Goal: Transaction & Acquisition: Purchase product/service

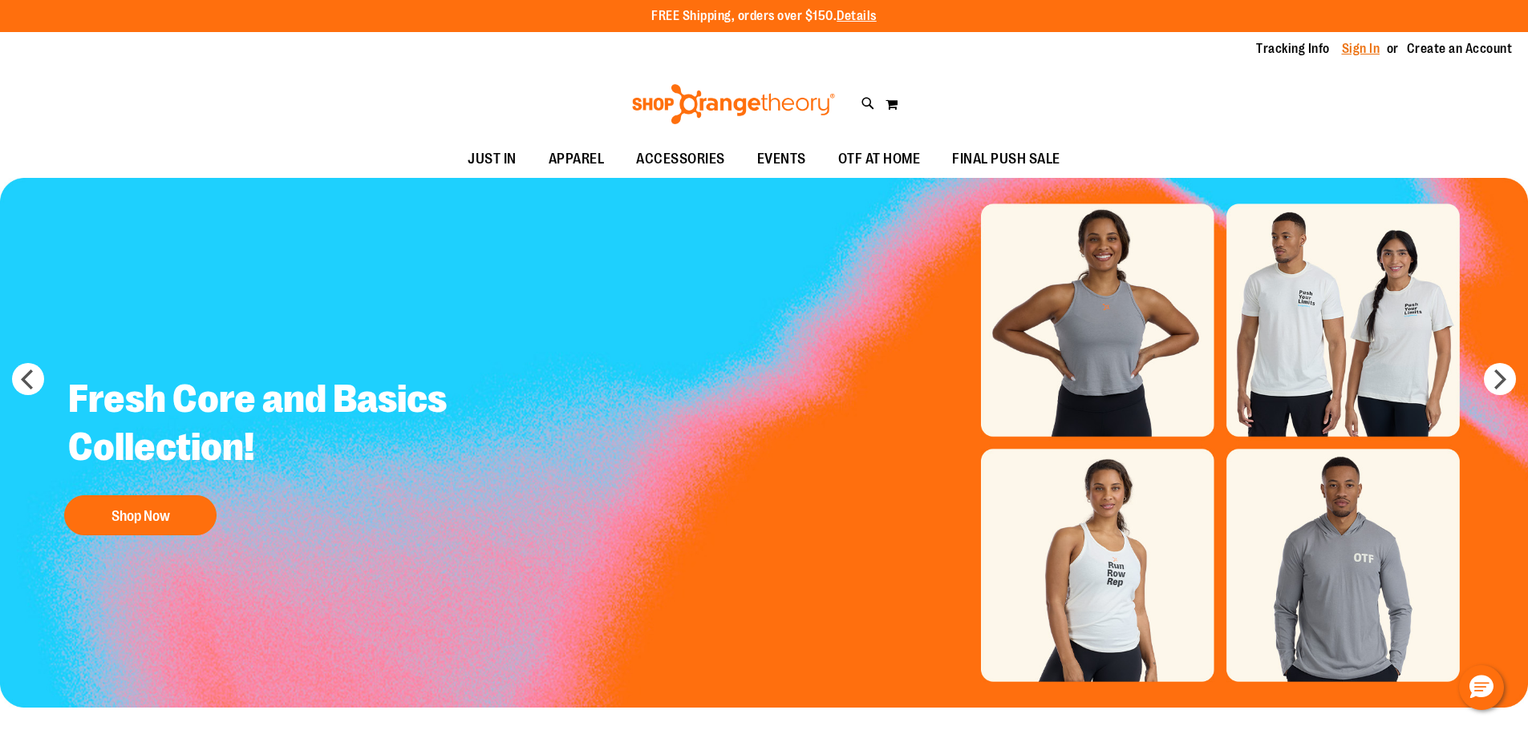
type input "**********"
click at [1365, 49] on link "Sign In" at bounding box center [1360, 49] width 38 height 18
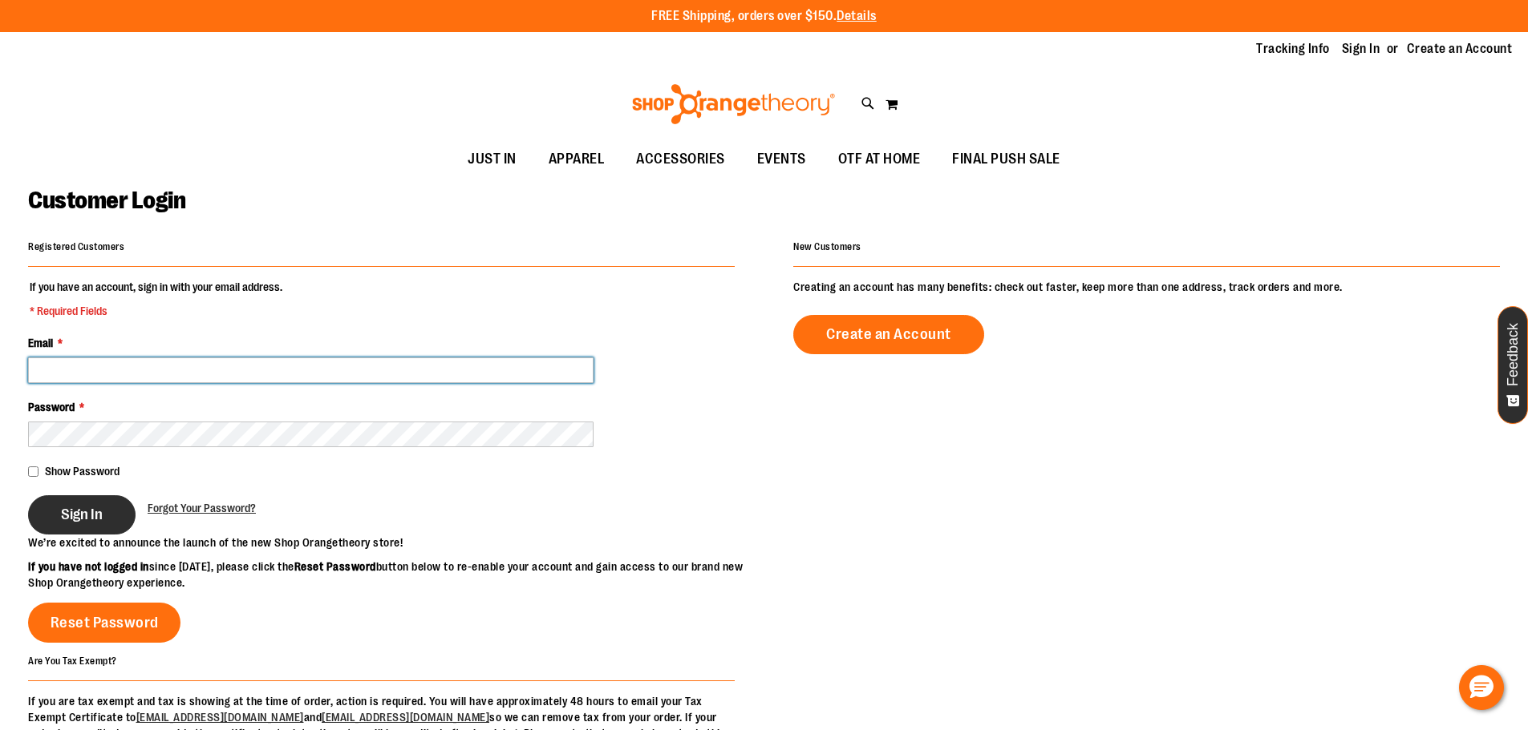
type input "**********"
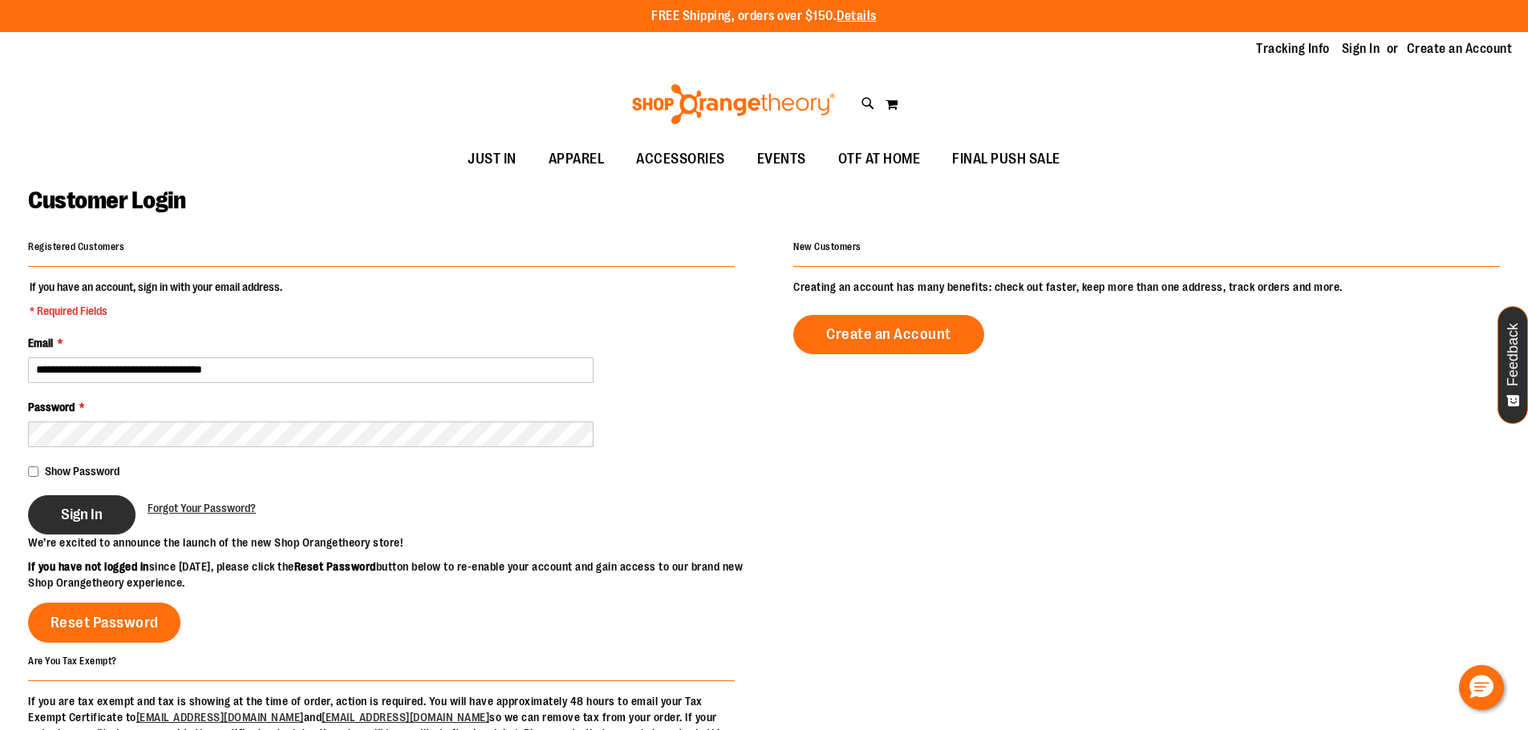
type input "**********"
click at [106, 511] on button "Sign In" at bounding box center [81, 515] width 107 height 39
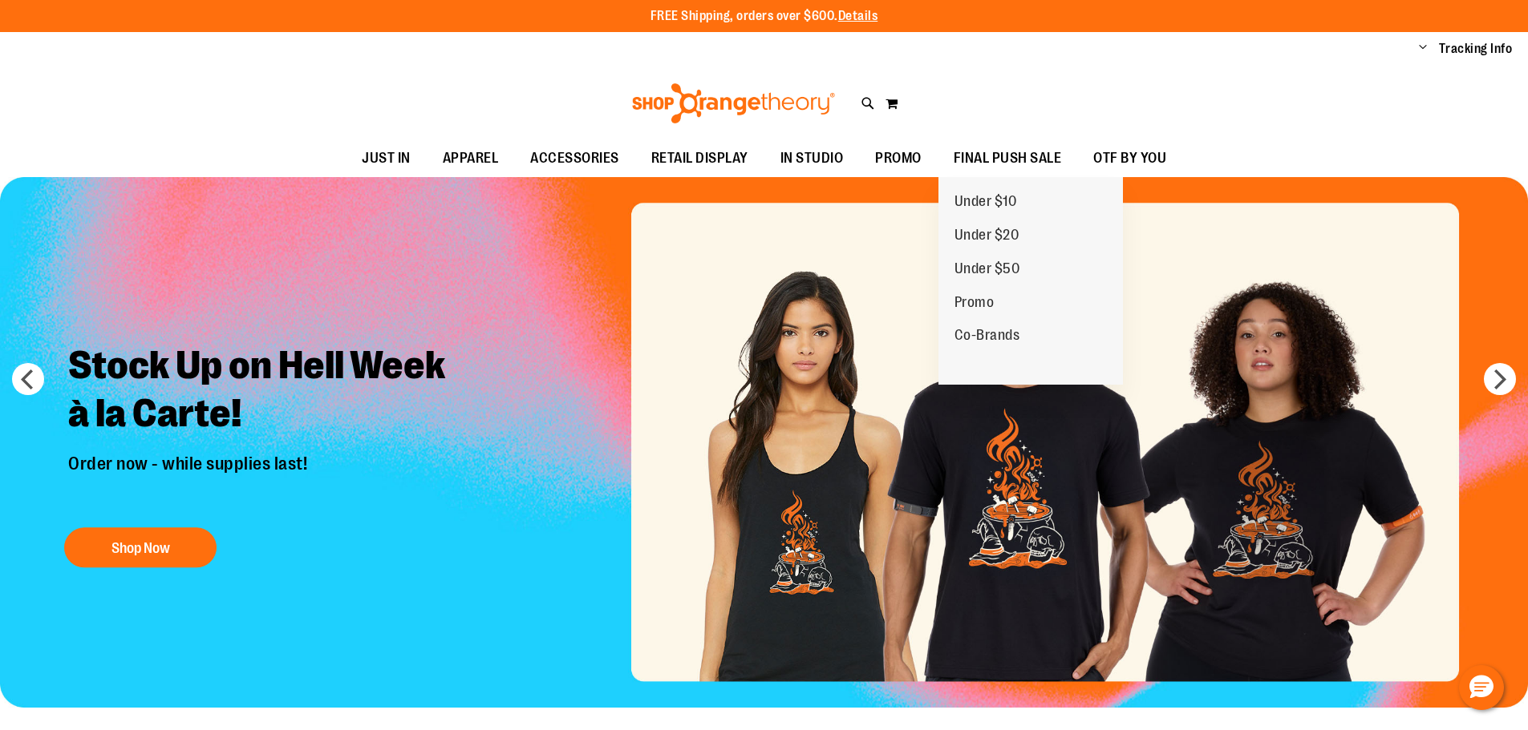
type input "**********"
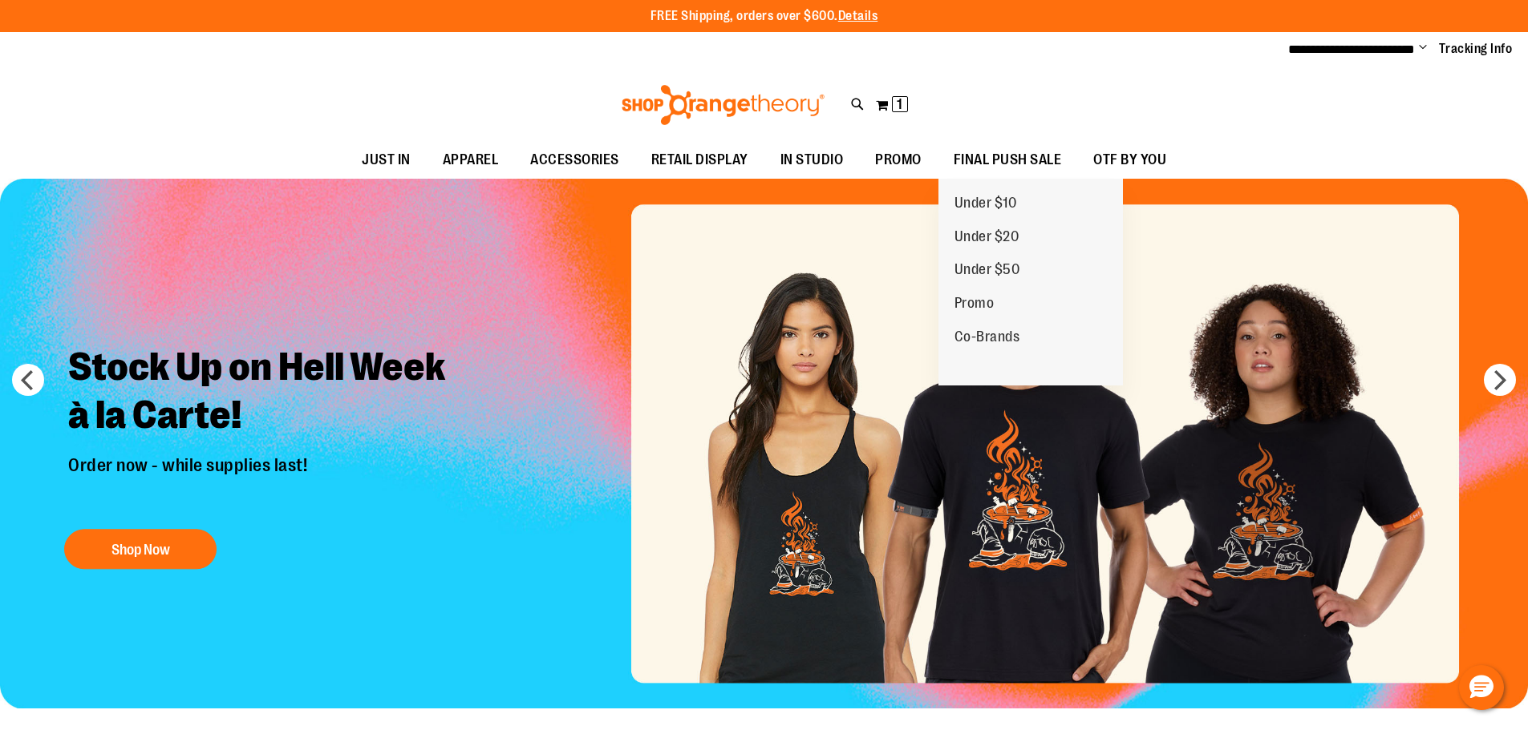
click at [1034, 152] on span "FINAL PUSH SALE" at bounding box center [1007, 160] width 108 height 36
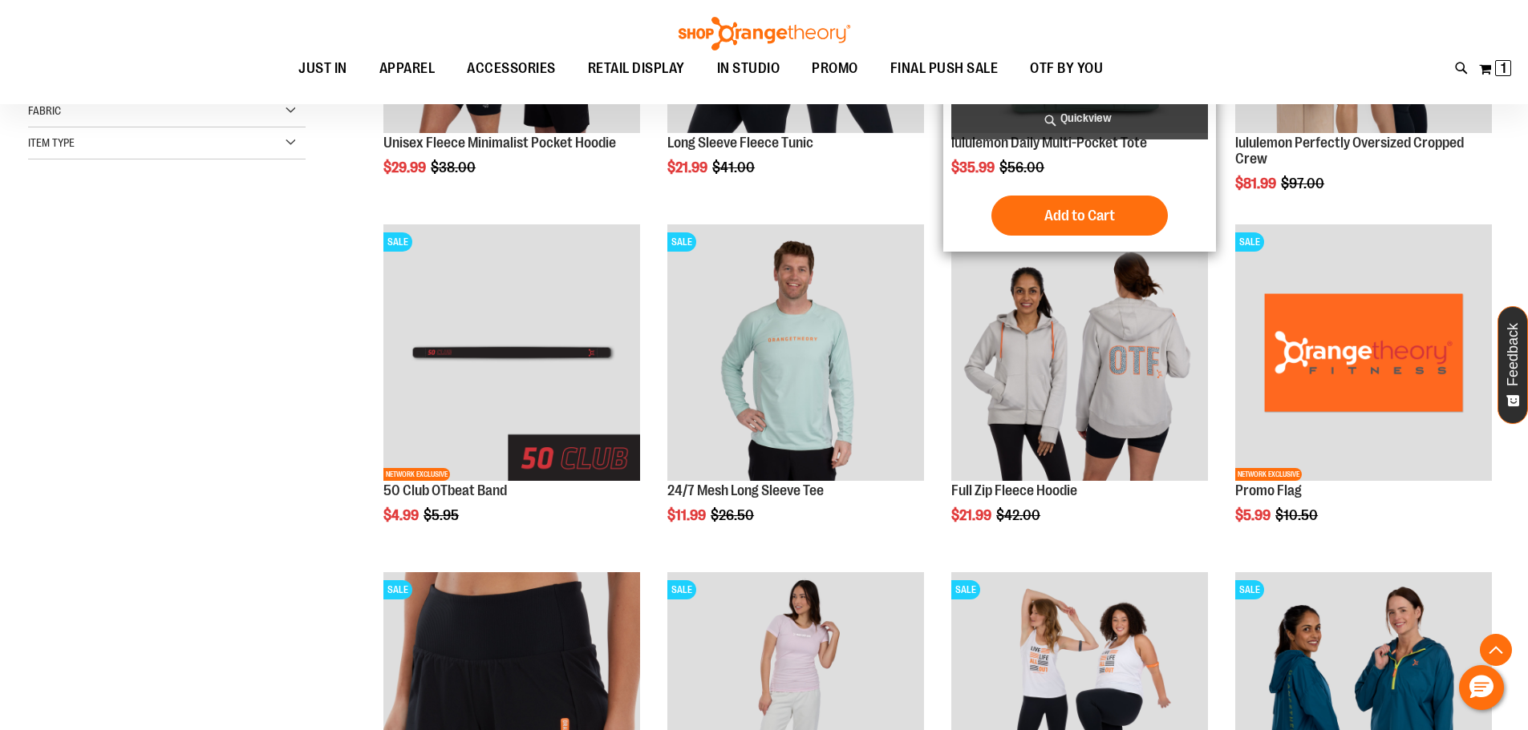
scroll to position [480, 0]
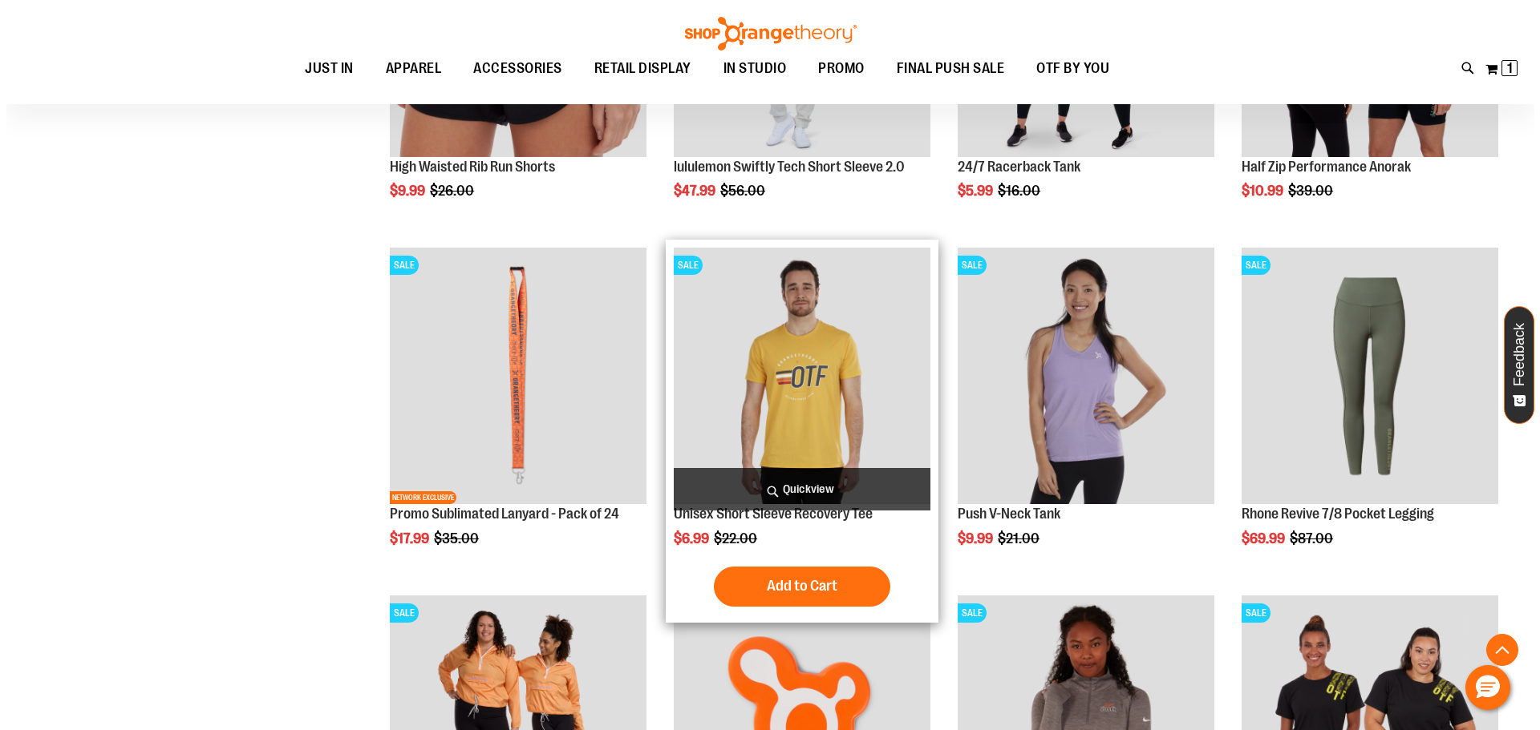
scroll to position [1202, 0]
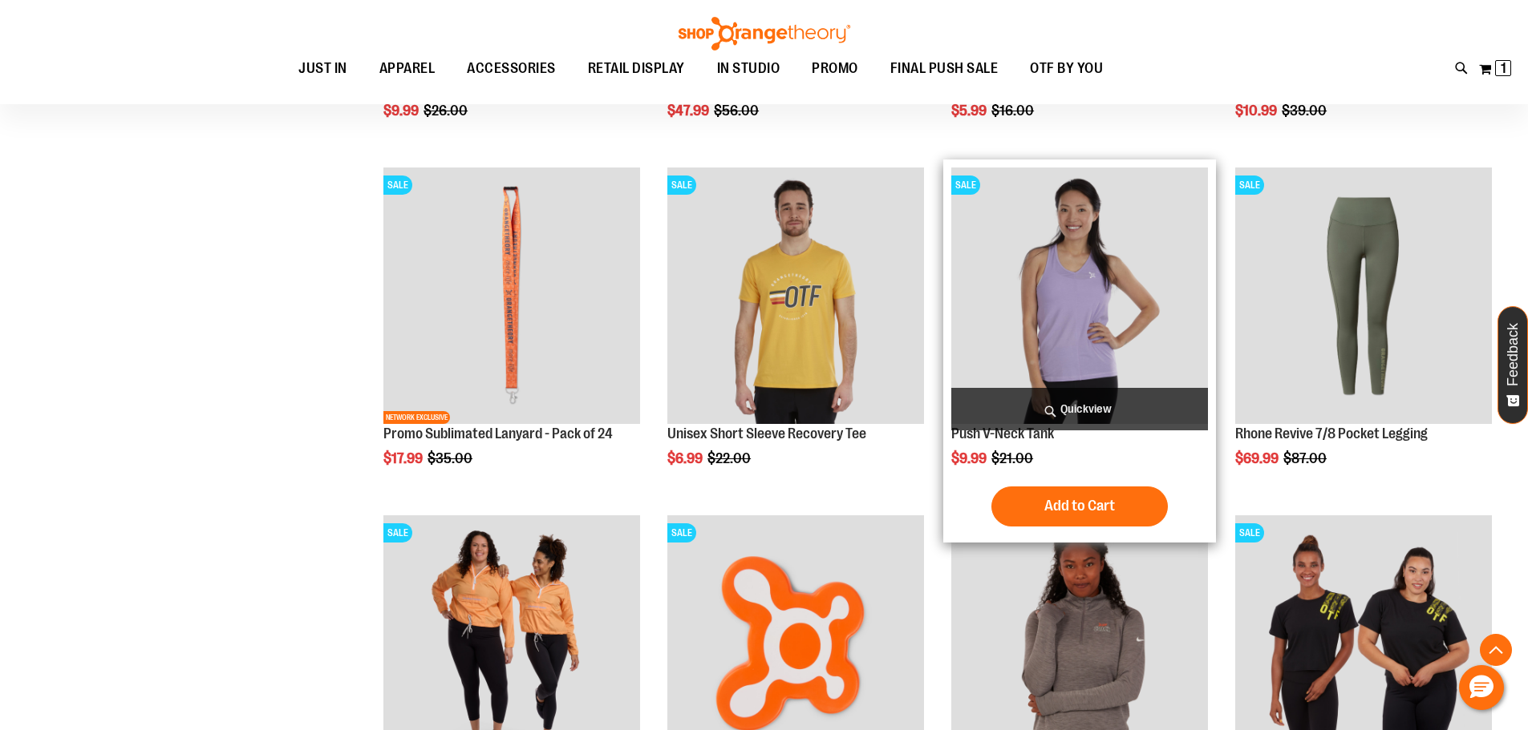
type input "**********"
click at [1025, 406] on span "Quickview" at bounding box center [1079, 409] width 257 height 42
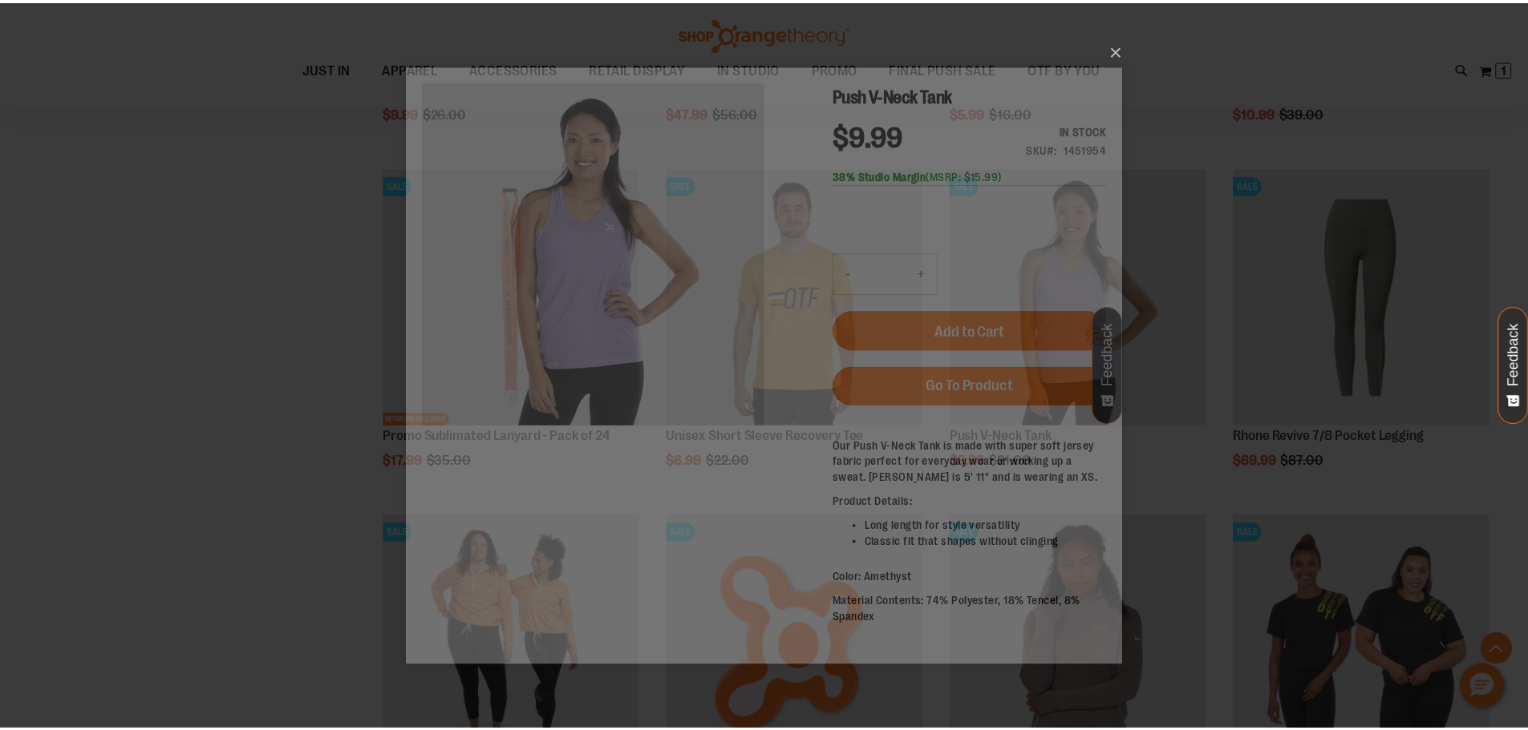
scroll to position [0, 0]
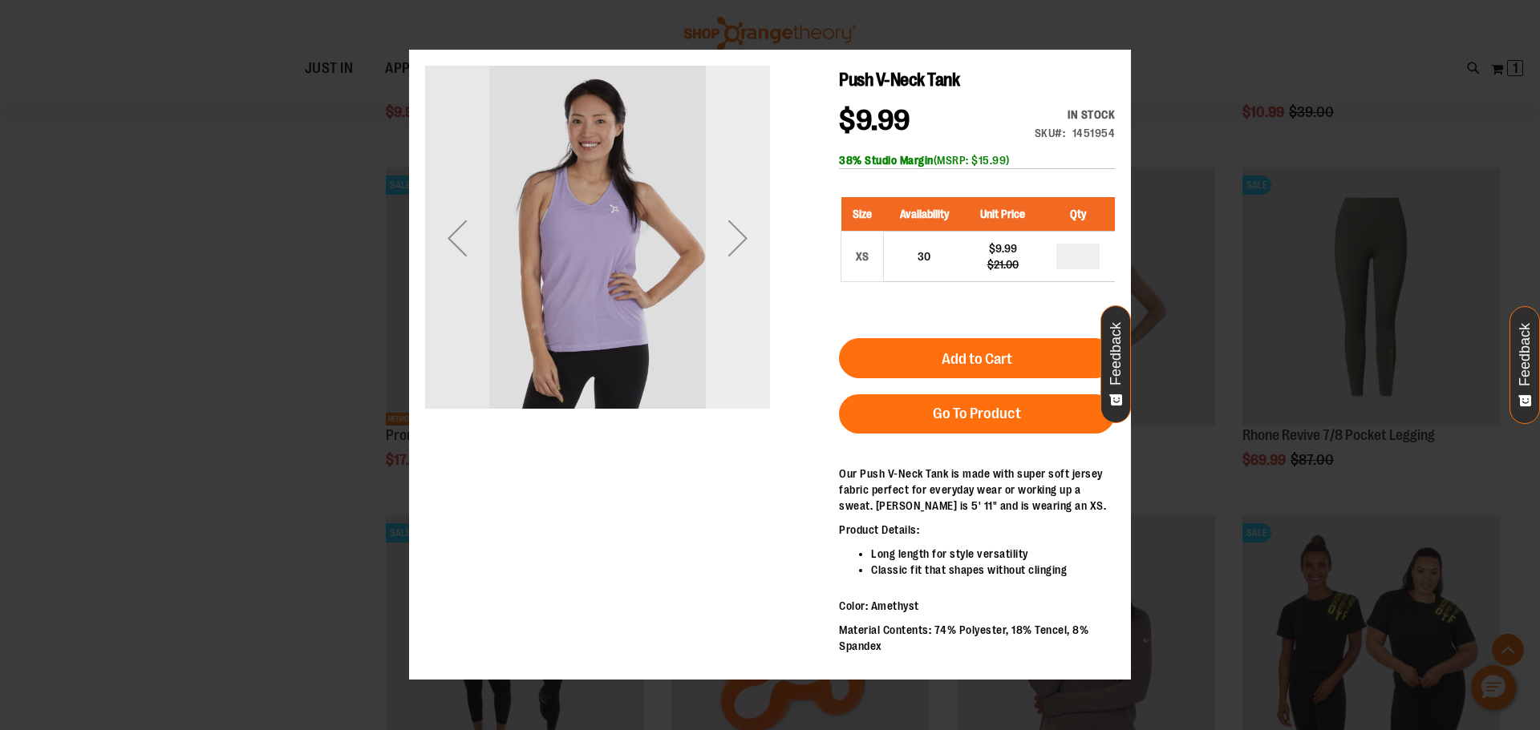
click at [731, 277] on div "Next" at bounding box center [738, 238] width 64 height 345
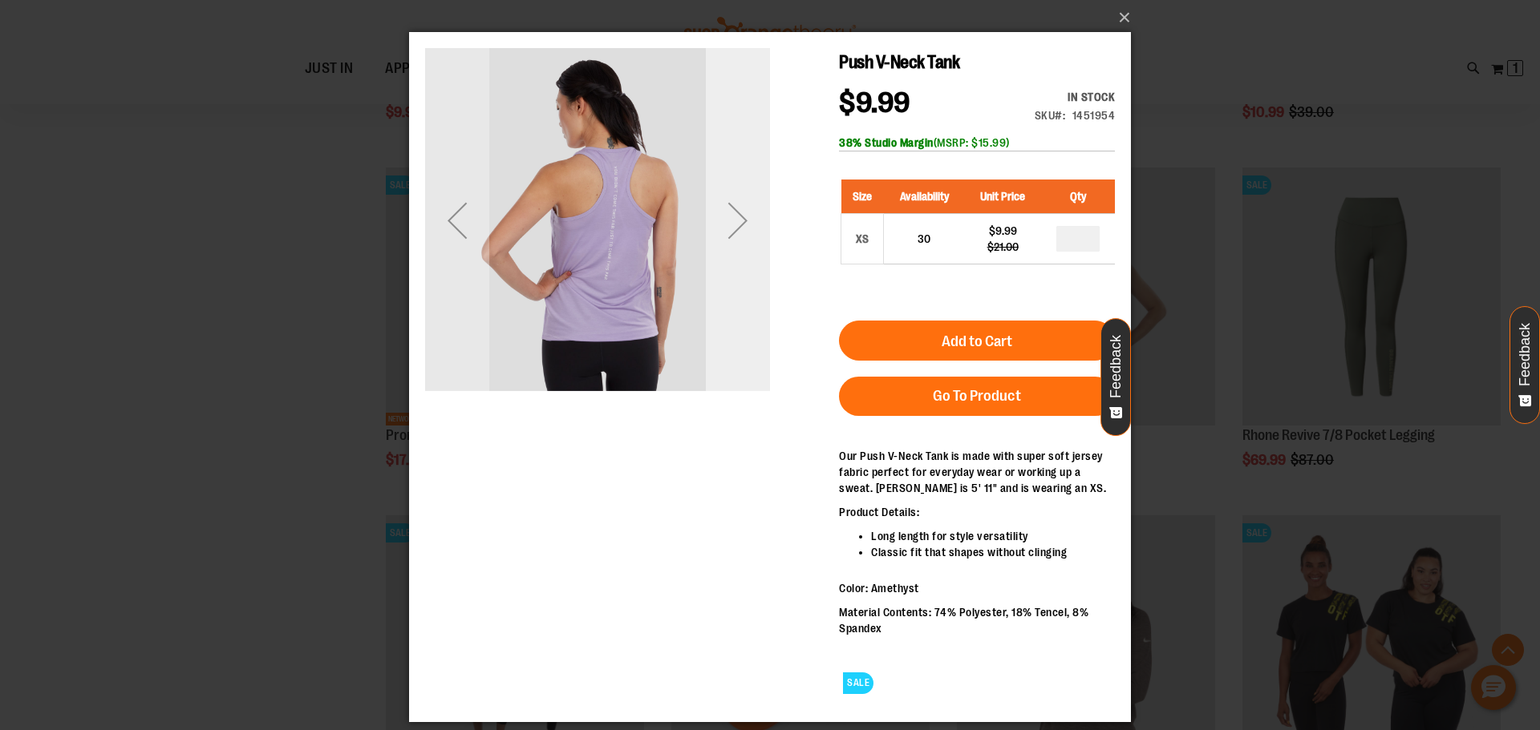
click at [731, 269] on div "Next" at bounding box center [738, 220] width 64 height 345
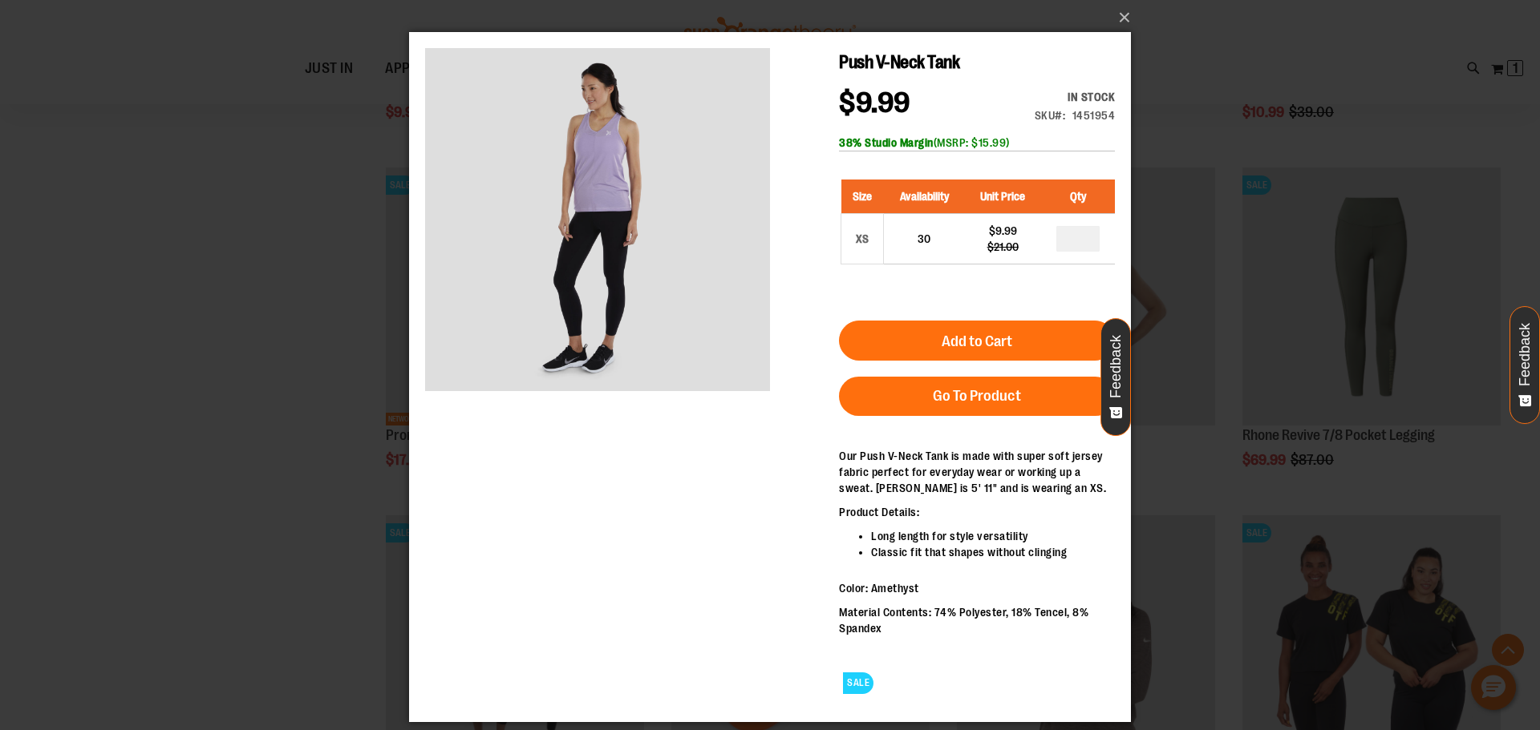
click at [1261, 148] on div "×" at bounding box center [770, 365] width 1540 height 730
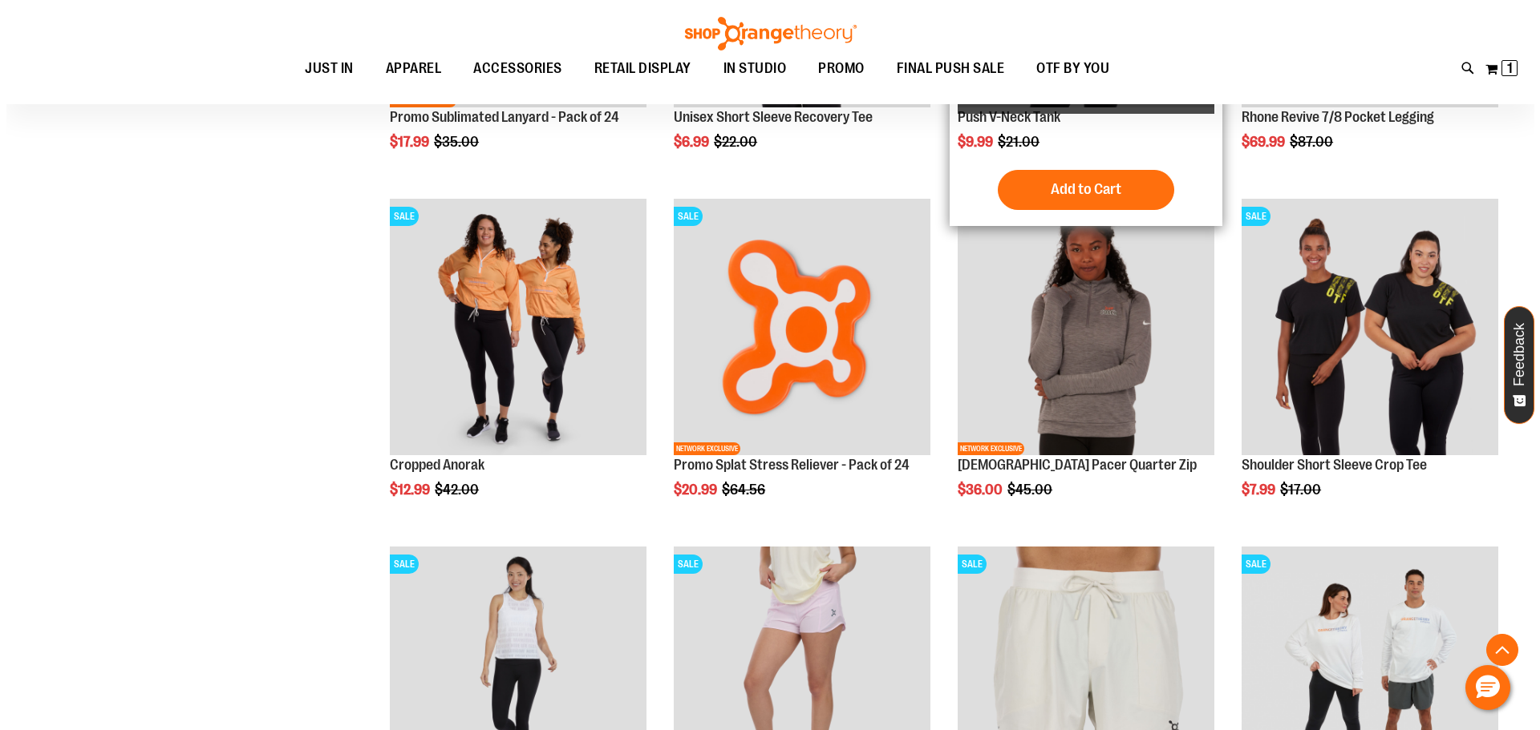
scroll to position [1523, 0]
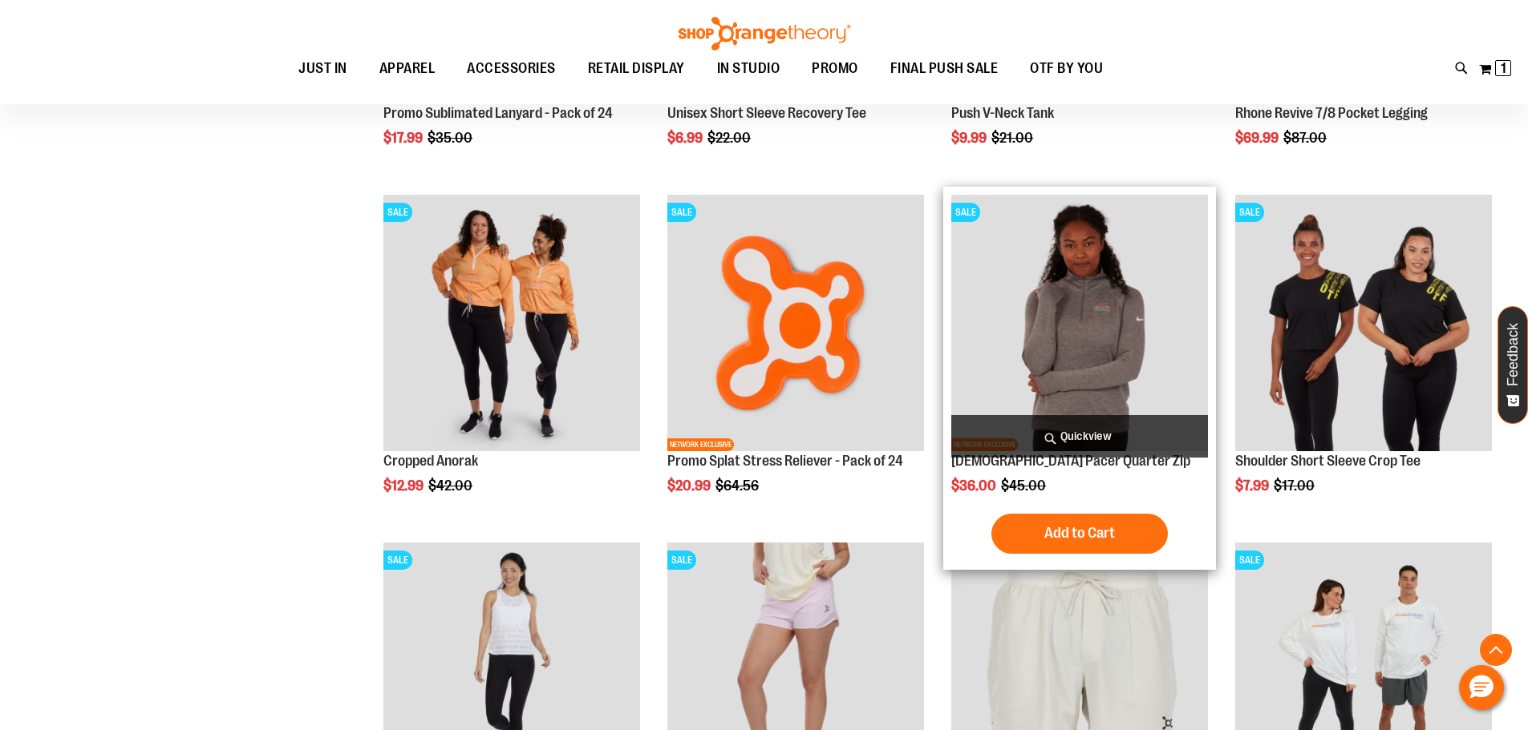
click at [1078, 428] on span "Quickview" at bounding box center [1079, 436] width 257 height 42
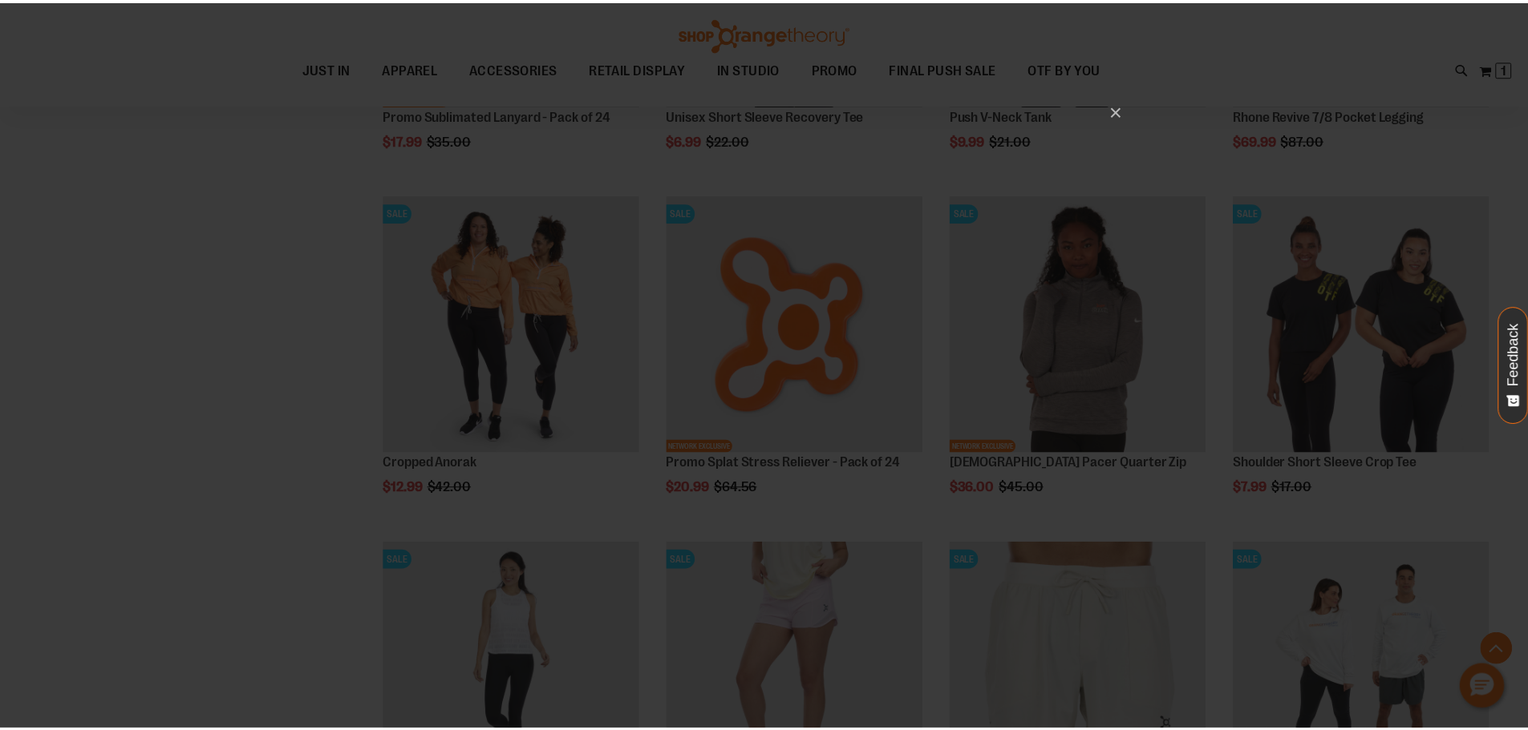
scroll to position [0, 0]
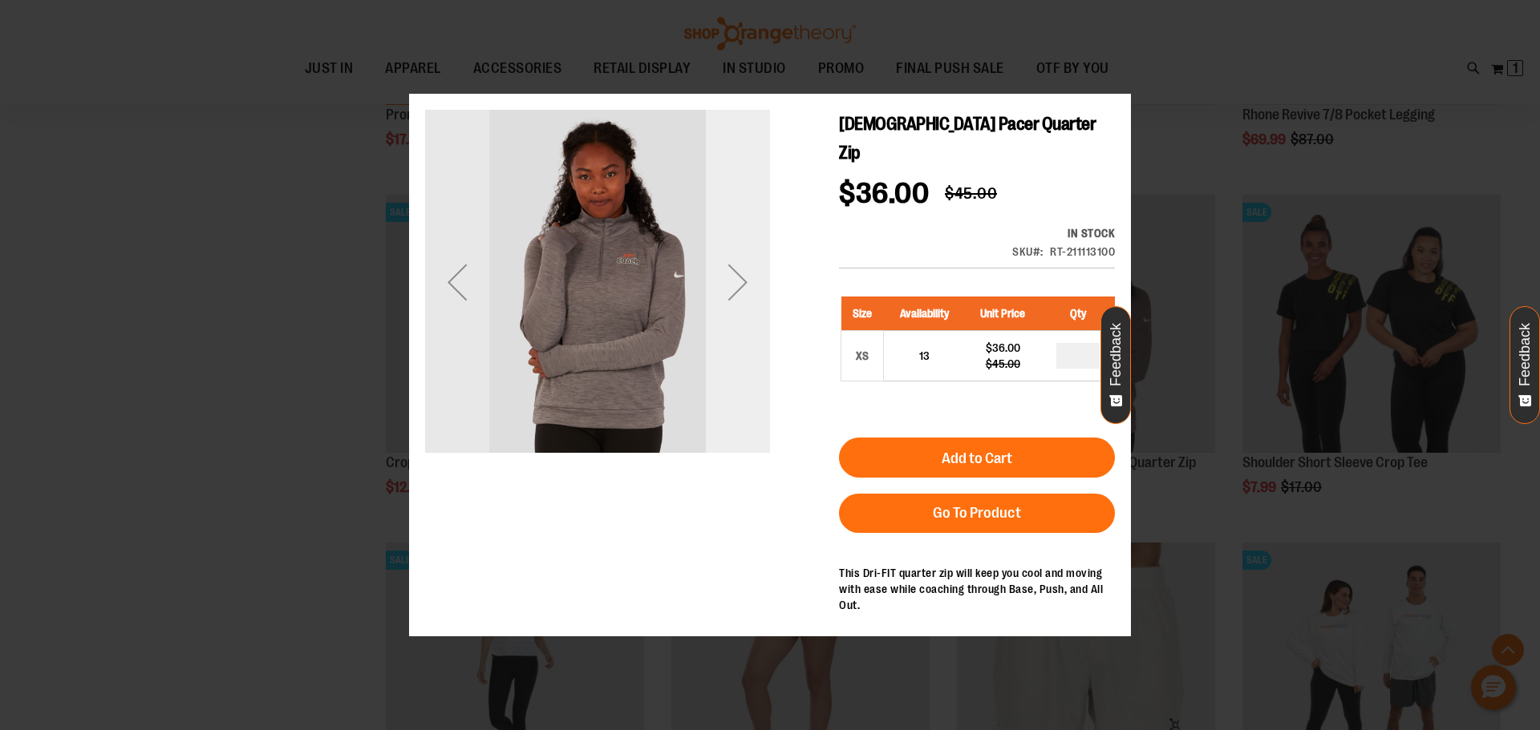
click at [721, 353] on div "Next" at bounding box center [738, 281] width 64 height 345
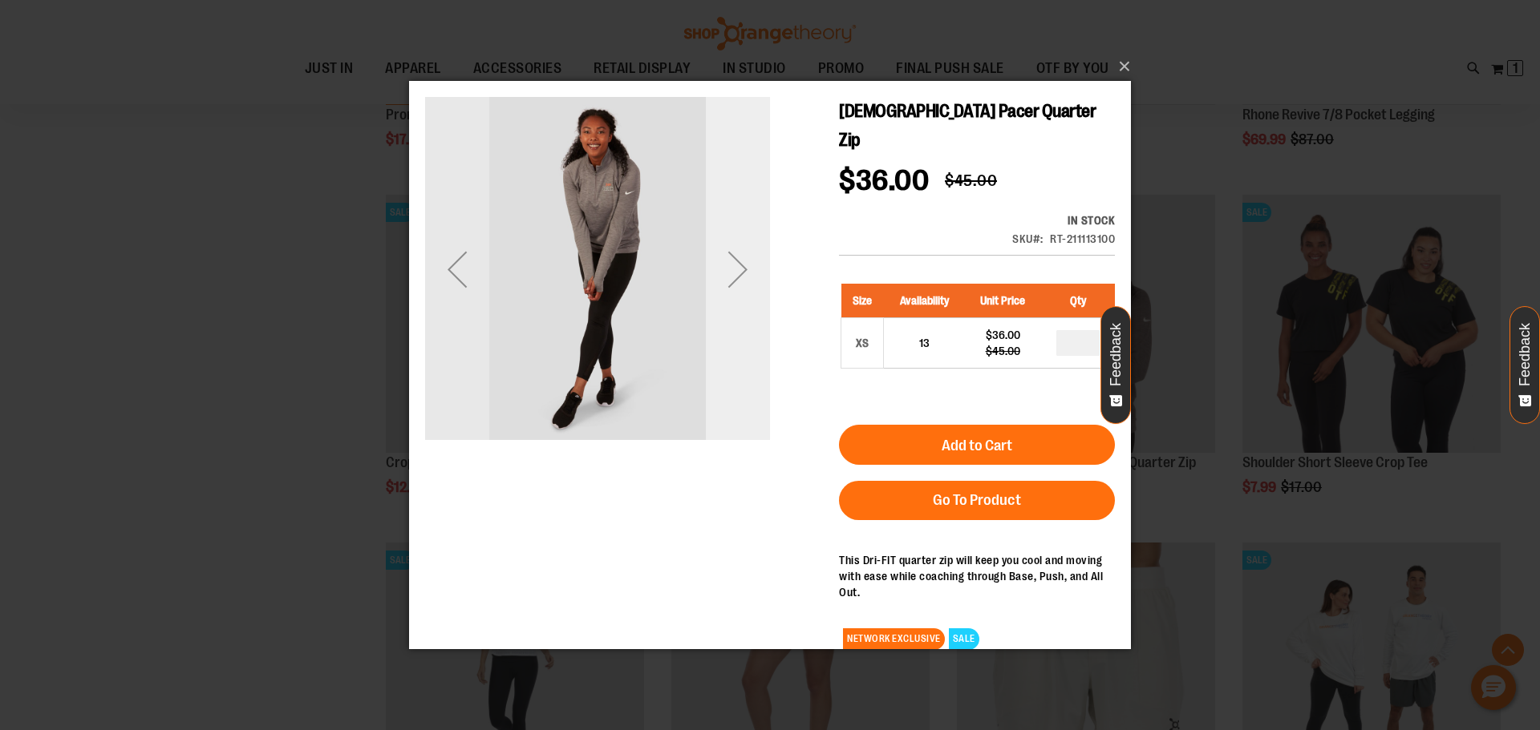
click at [721, 346] on div "Next" at bounding box center [738, 268] width 64 height 345
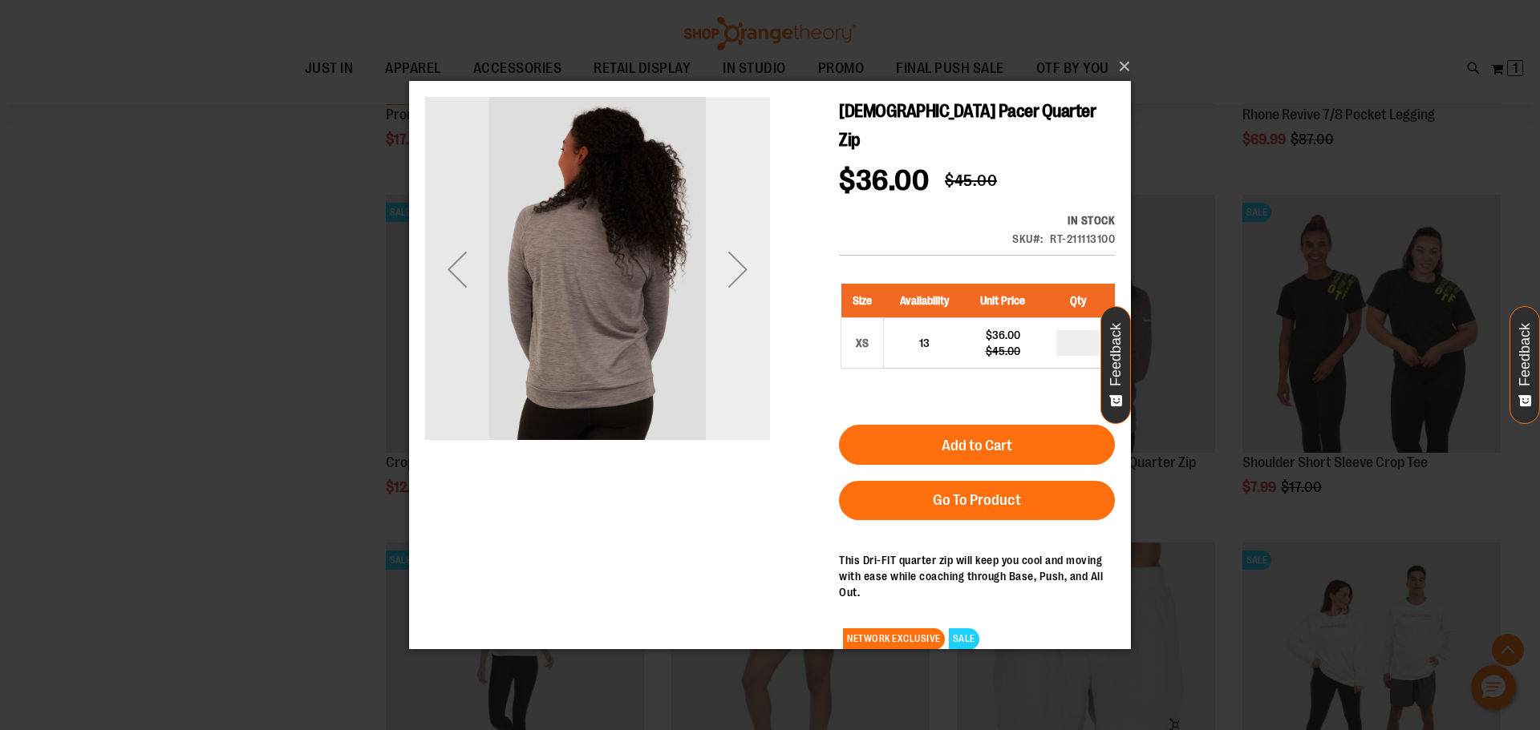
click at [721, 346] on div "Next" at bounding box center [738, 268] width 64 height 345
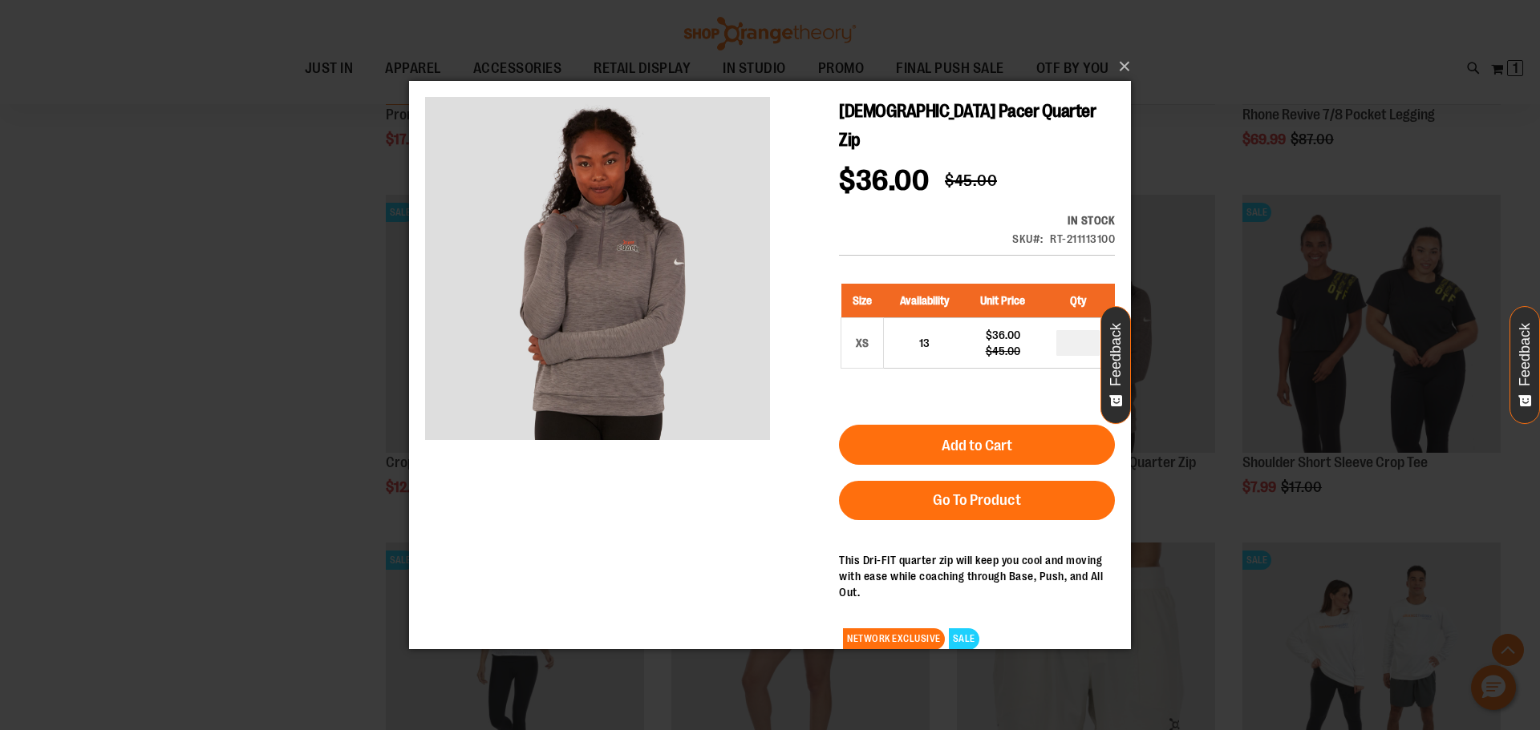
click at [1252, 180] on div "×" at bounding box center [770, 365] width 1540 height 730
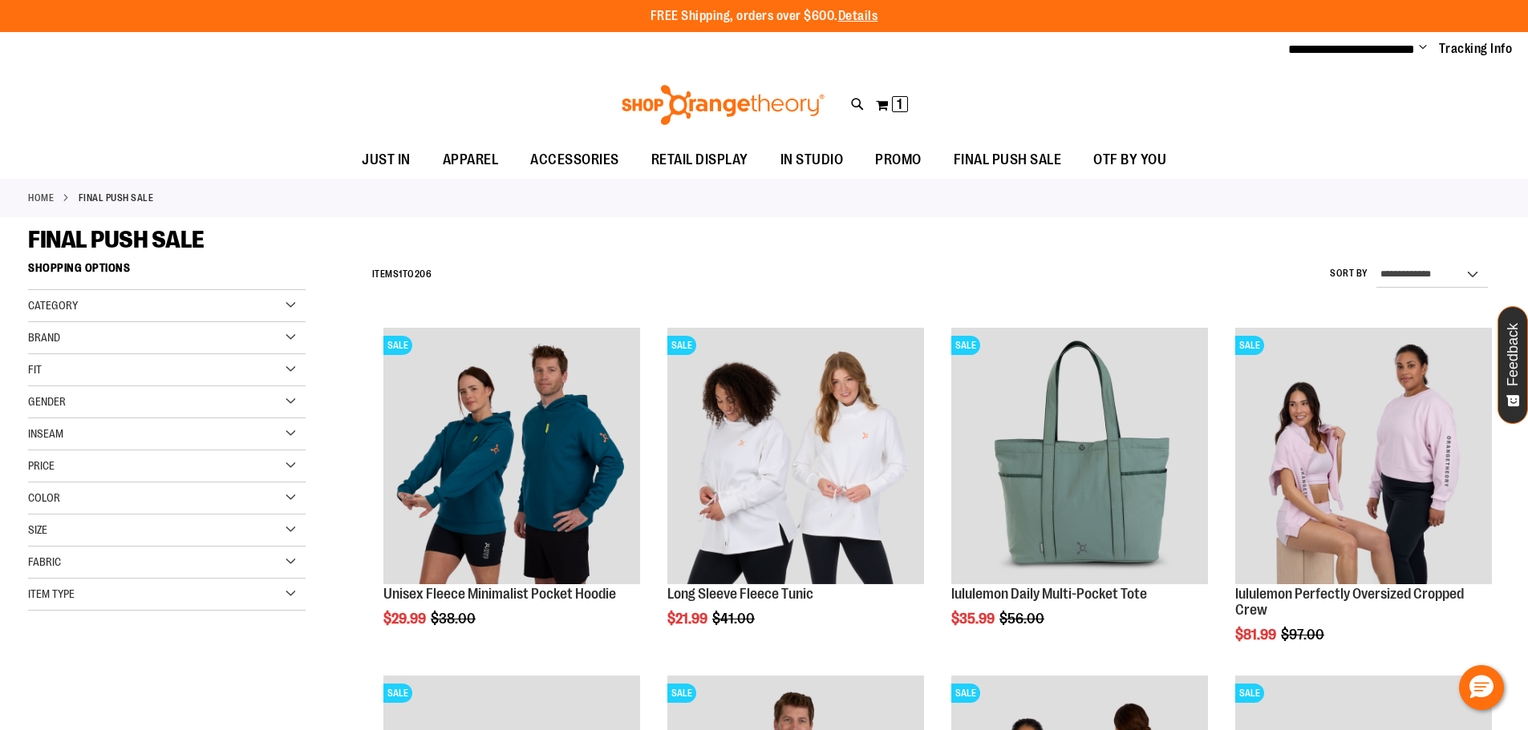
click at [172, 367] on div "Fit" at bounding box center [166, 370] width 277 height 32
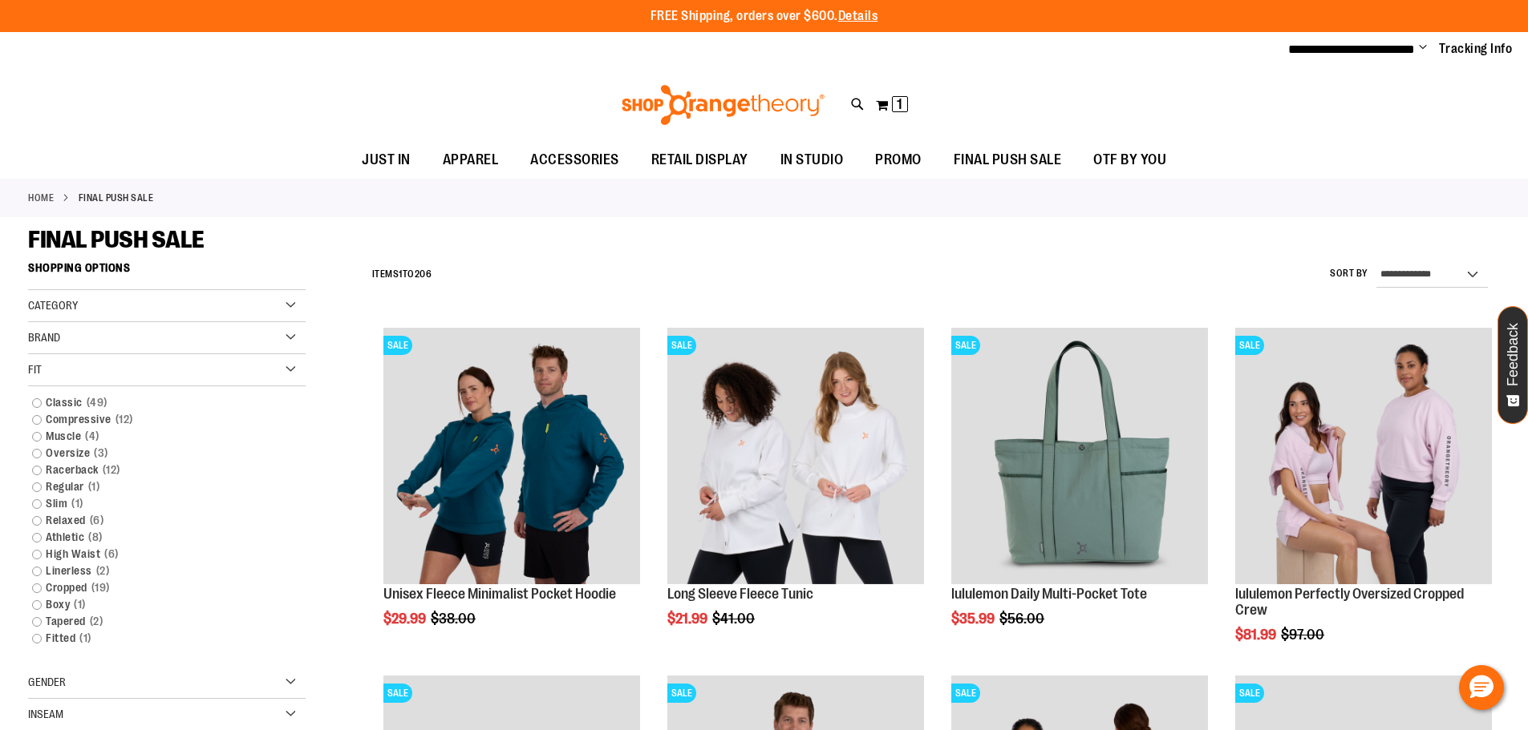
click at [172, 367] on div "Fit" at bounding box center [166, 370] width 277 height 32
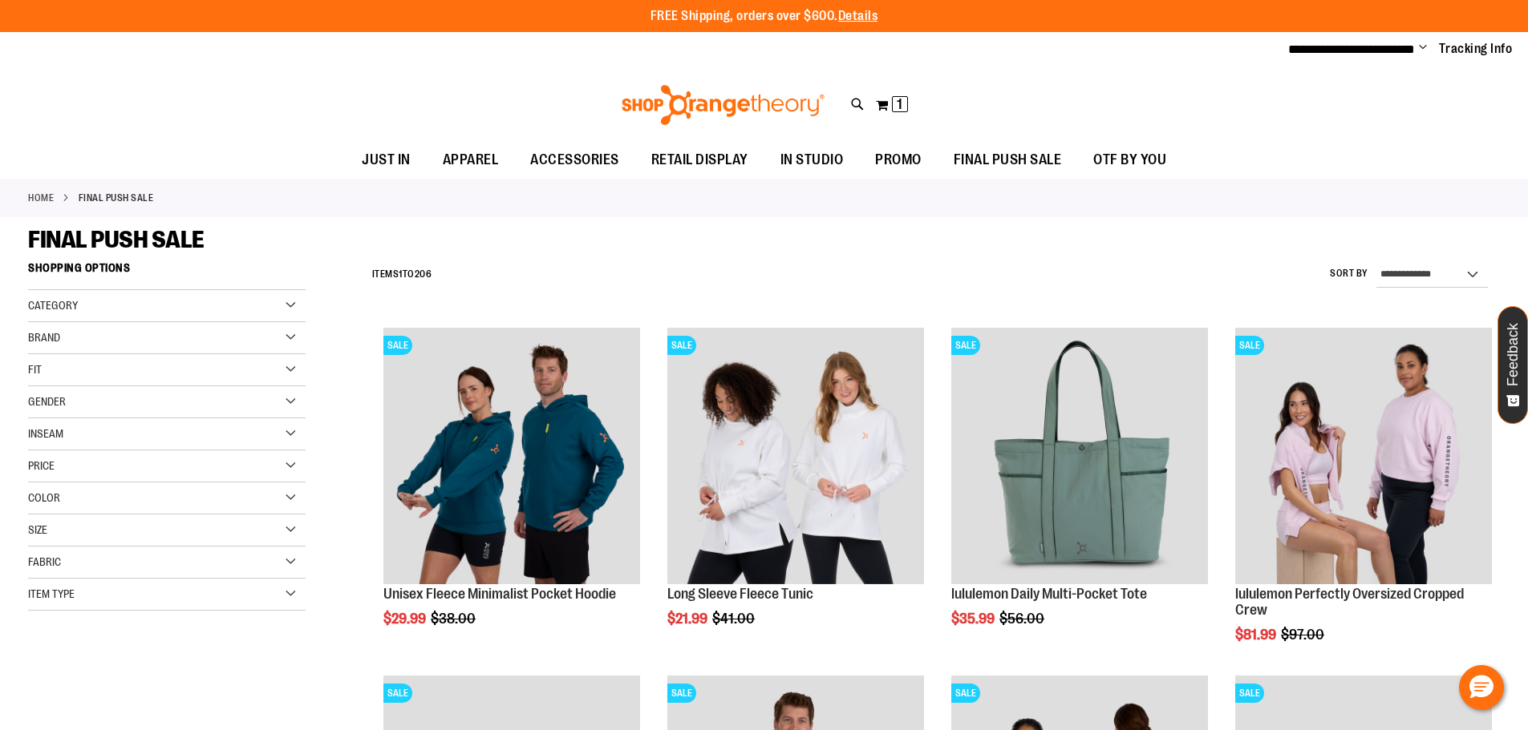
click at [85, 532] on div "Size" at bounding box center [166, 531] width 277 height 32
click at [104, 565] on div "M" at bounding box center [100, 571] width 24 height 24
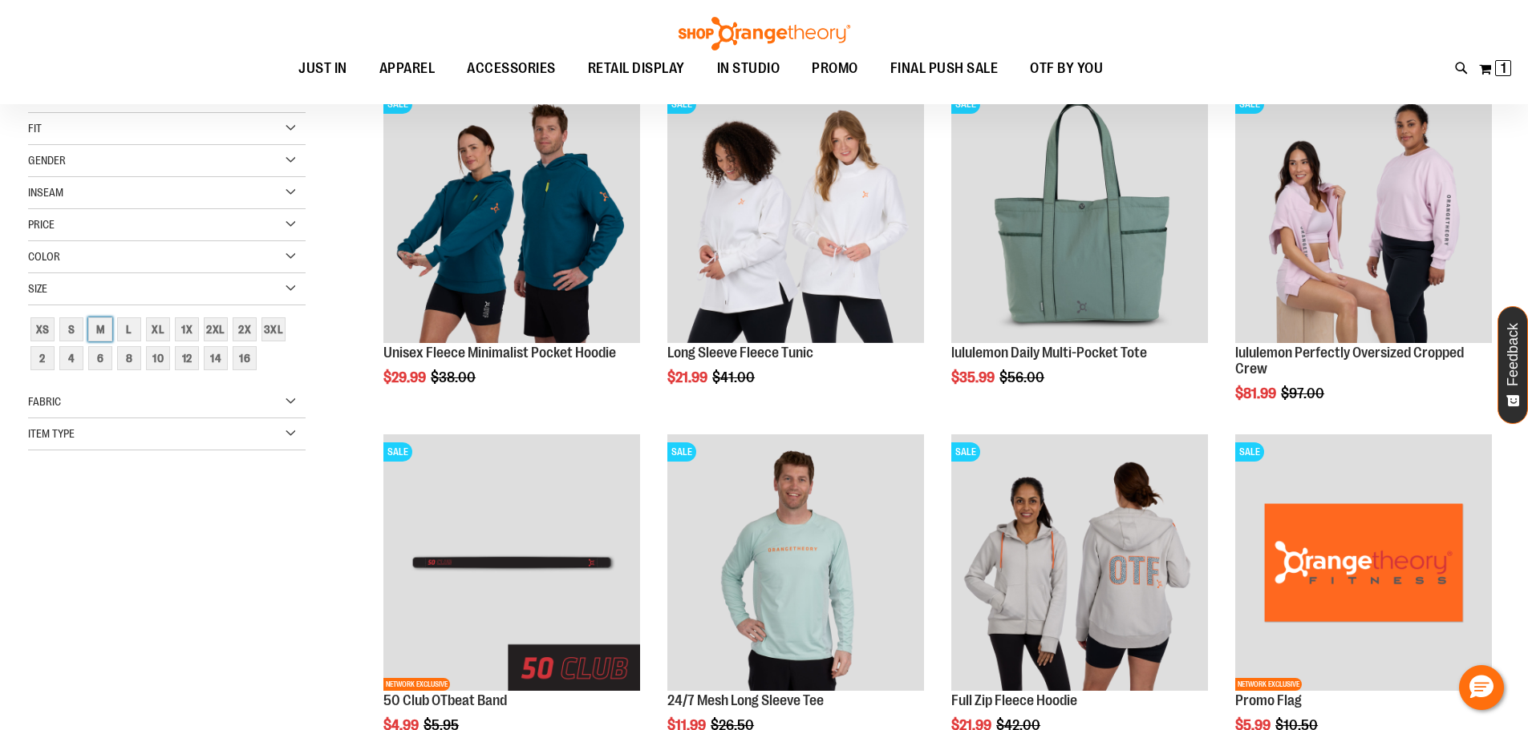
scroll to position [253, 0]
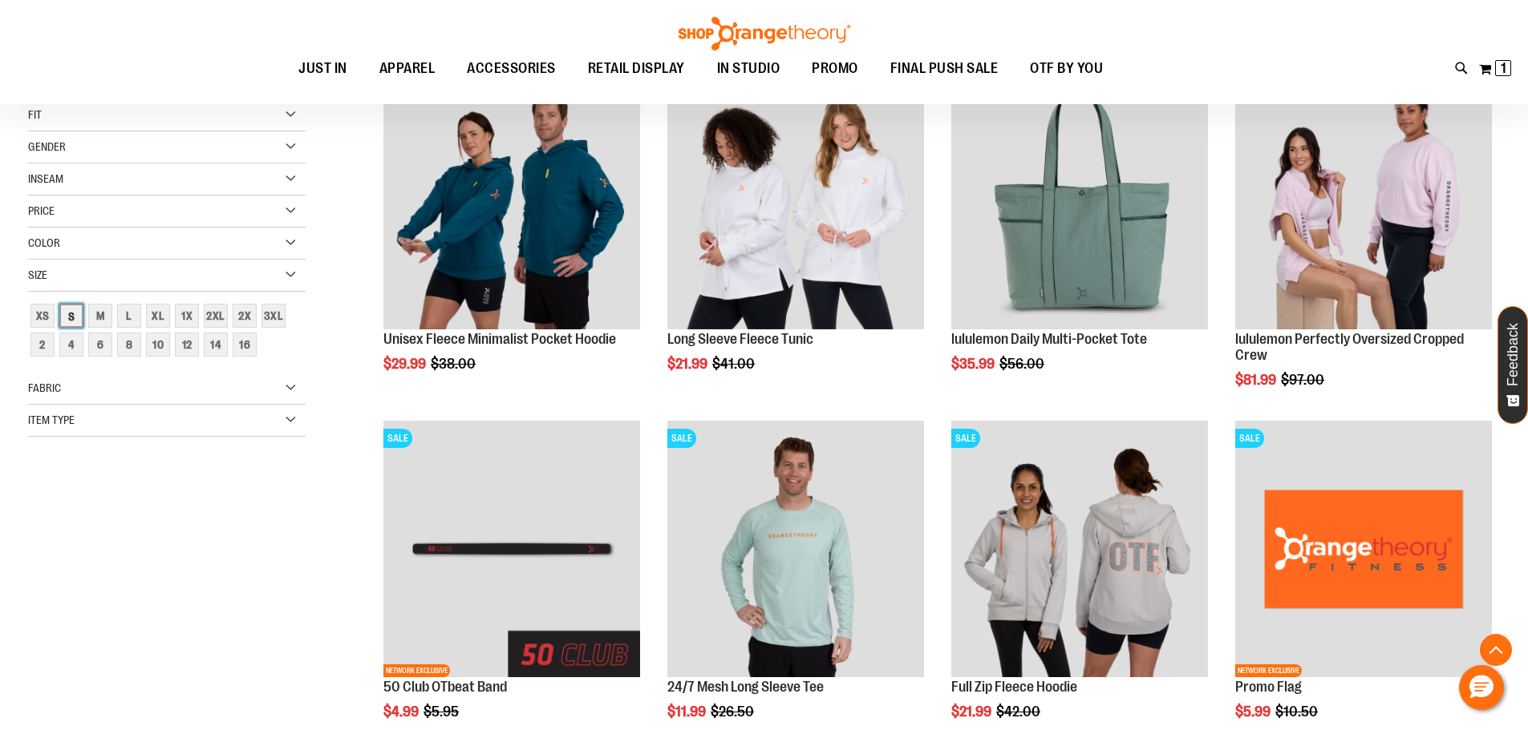
click at [76, 323] on div "S" at bounding box center [71, 316] width 24 height 24
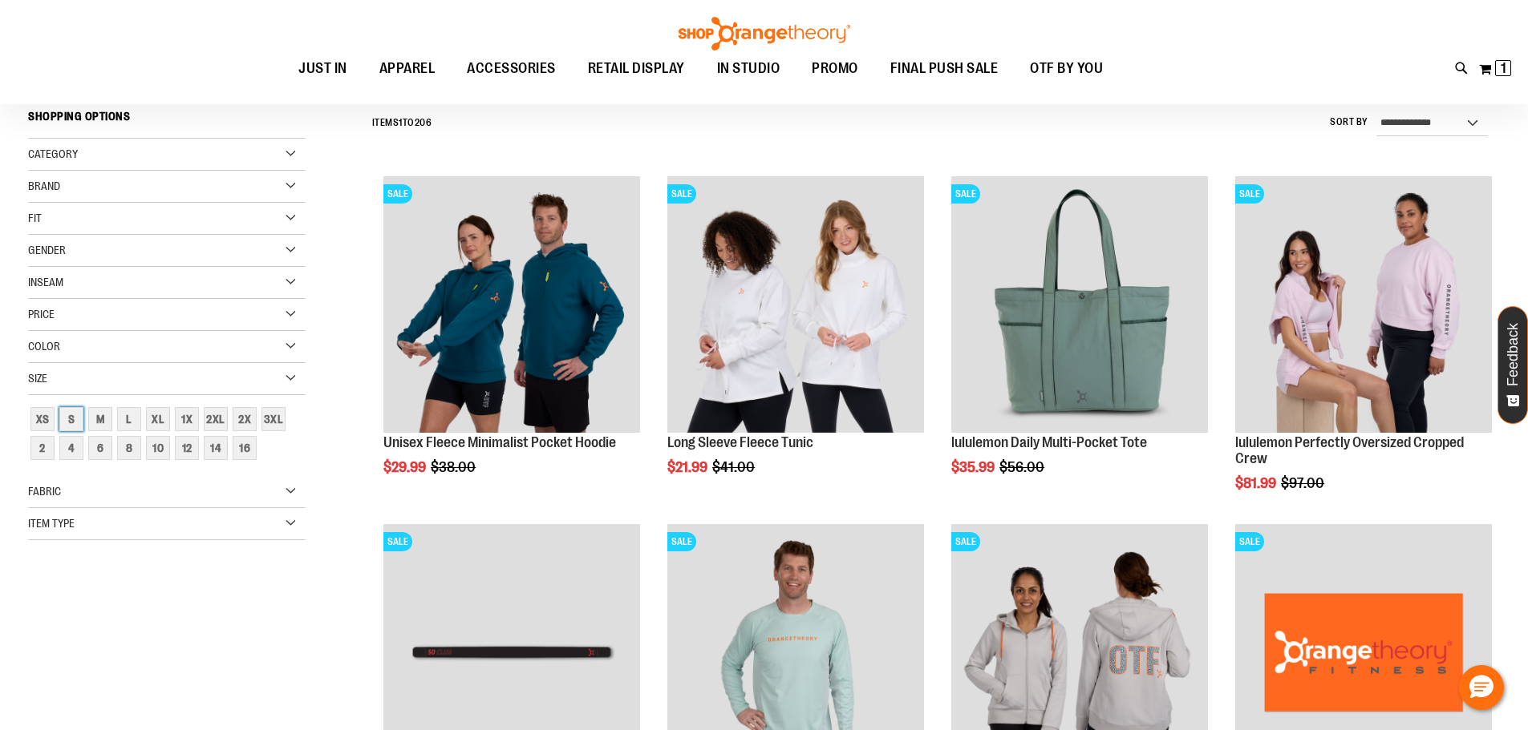
scroll to position [149, 0]
click at [221, 589] on div "Recently Ordered Last Ordered Items Add to Cart Unisex Short Sleeve Tee Add to …" at bounding box center [181, 589] width 306 height 32
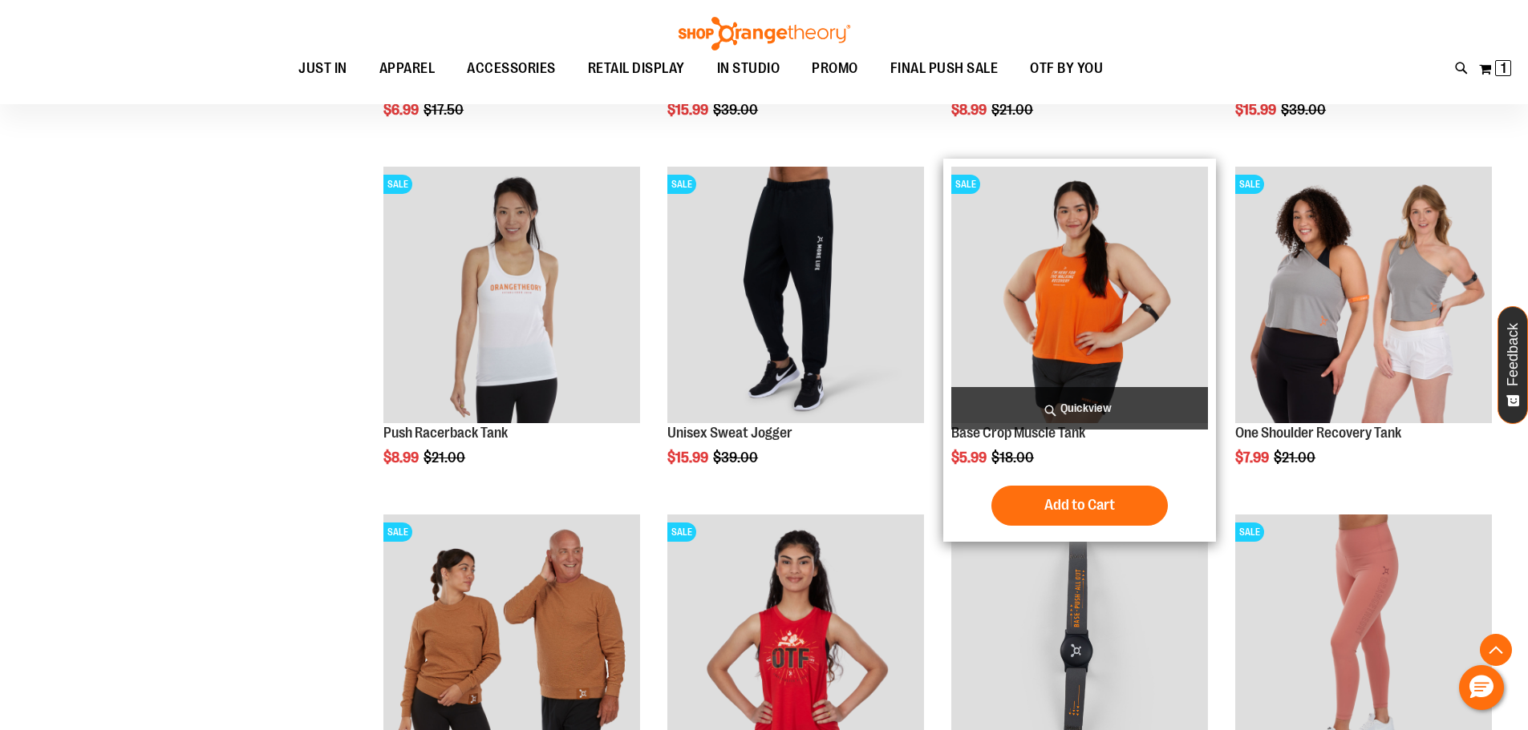
scroll to position [1352, 0]
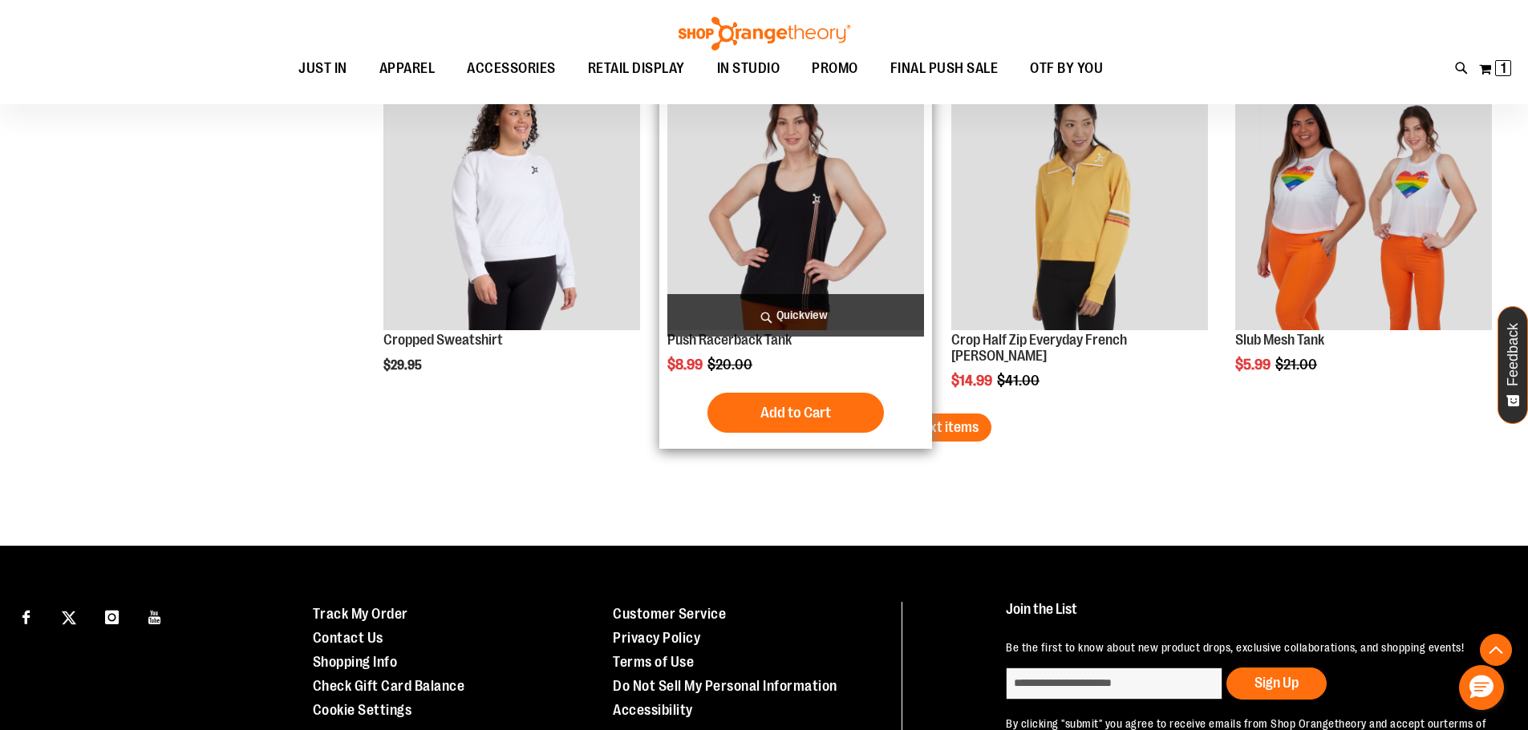
scroll to position [3036, 0]
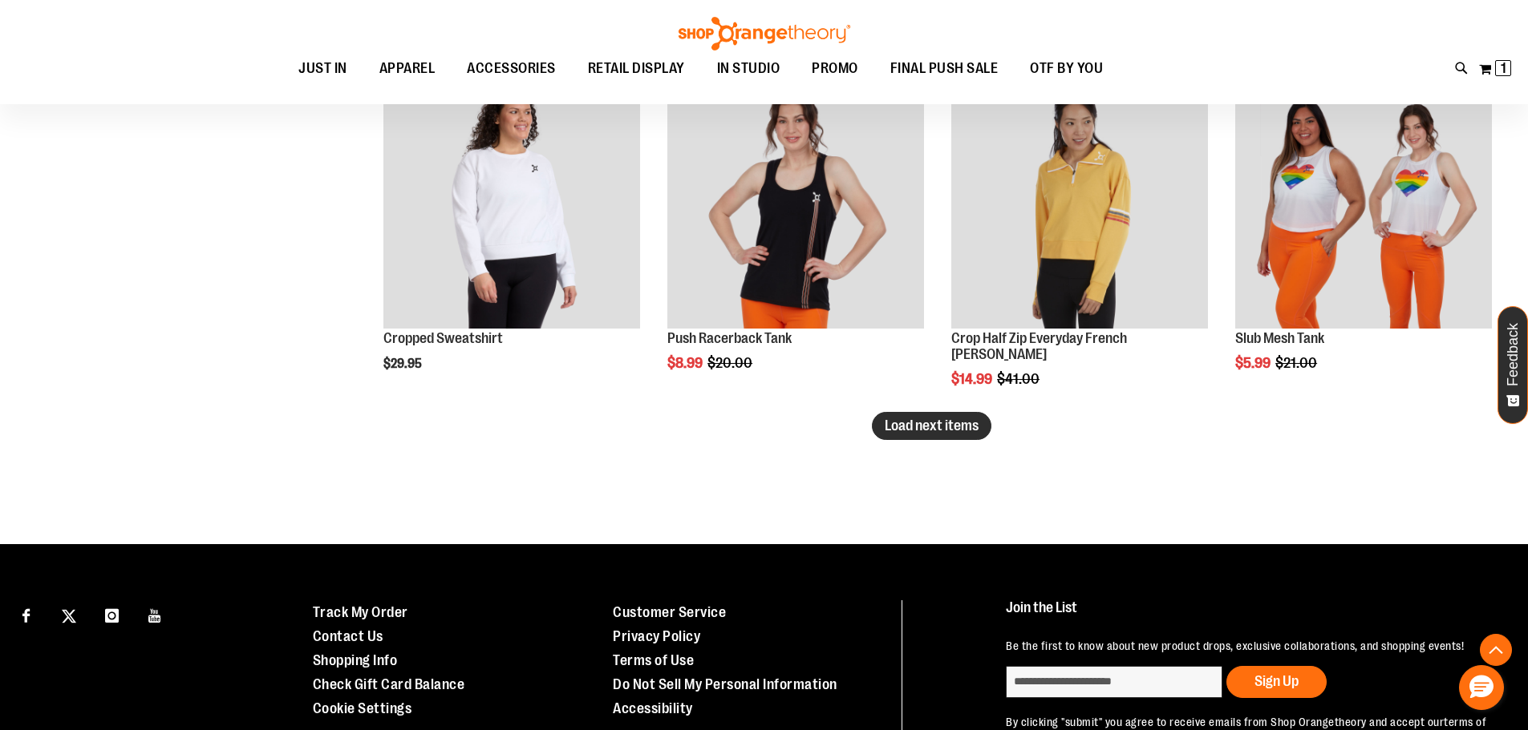
click at [967, 432] on span "Load next items" at bounding box center [931, 426] width 94 height 16
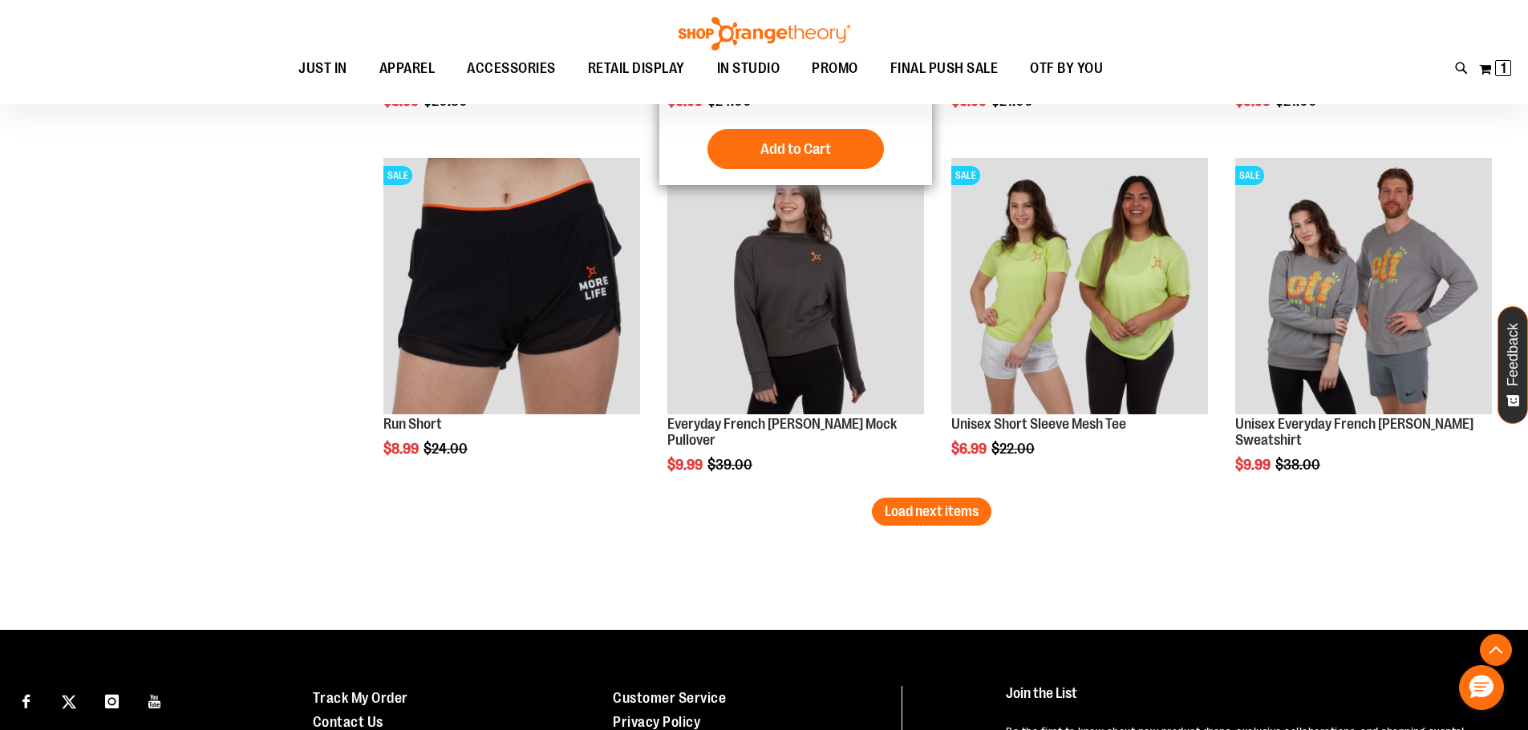
scroll to position [4078, 0]
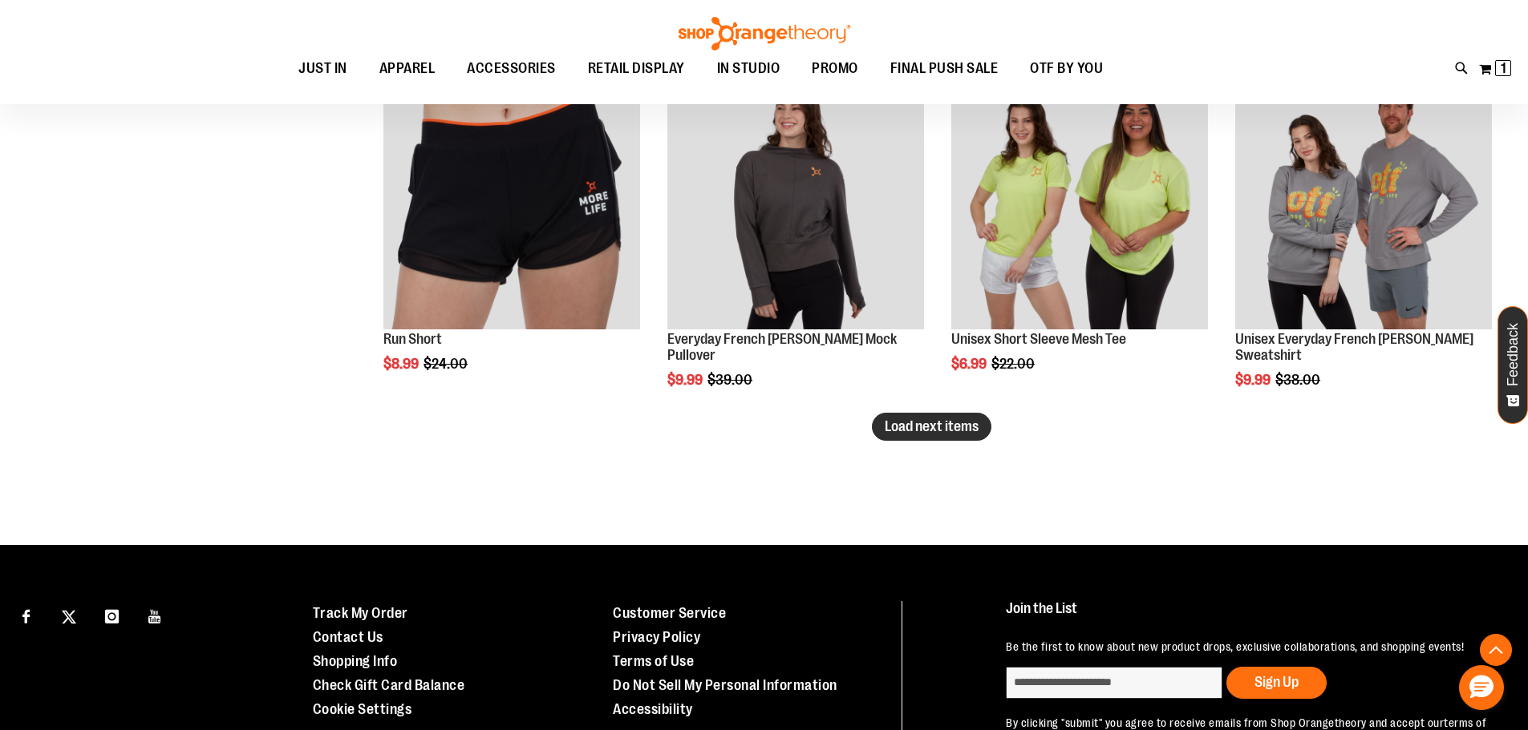
click at [949, 435] on span "Load next items" at bounding box center [931, 427] width 94 height 16
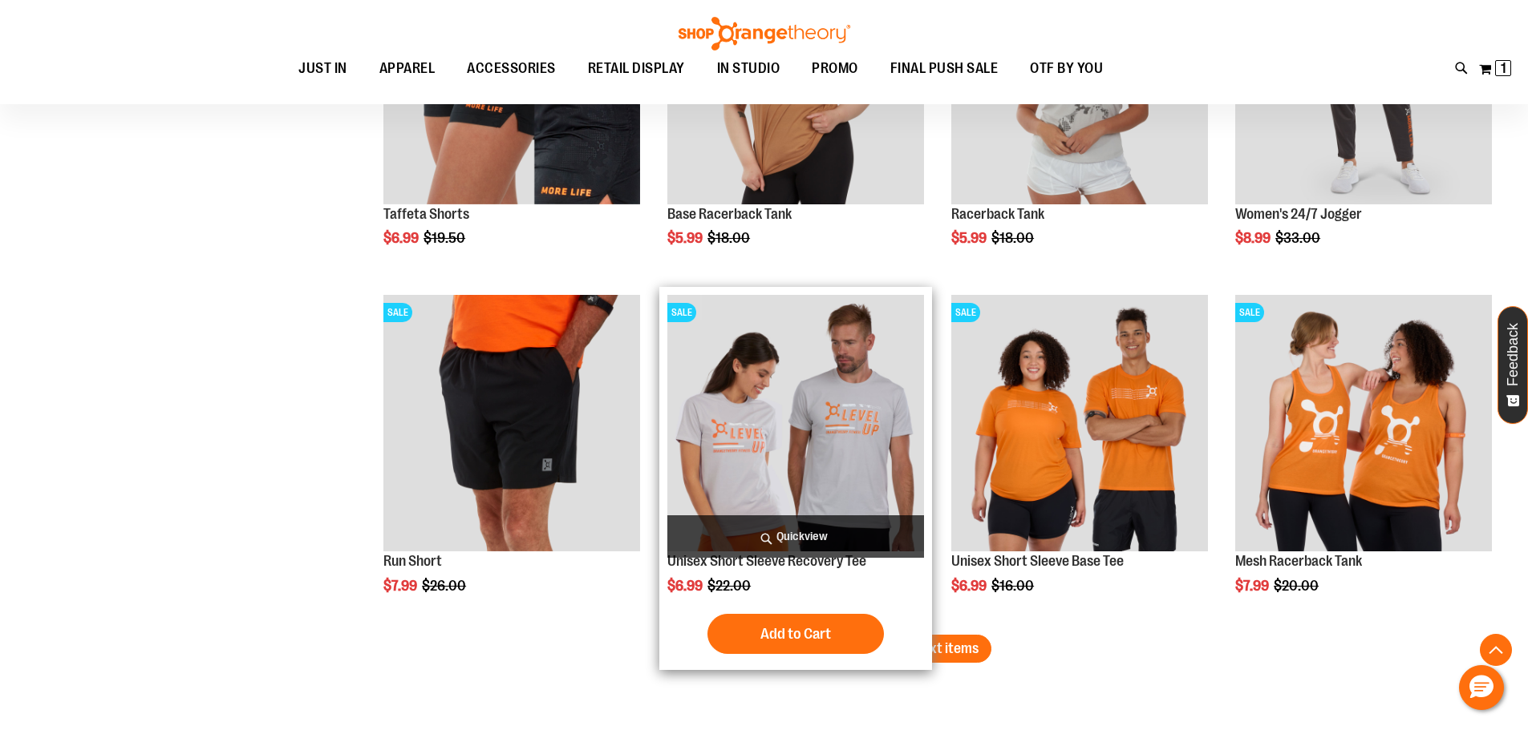
scroll to position [4960, 0]
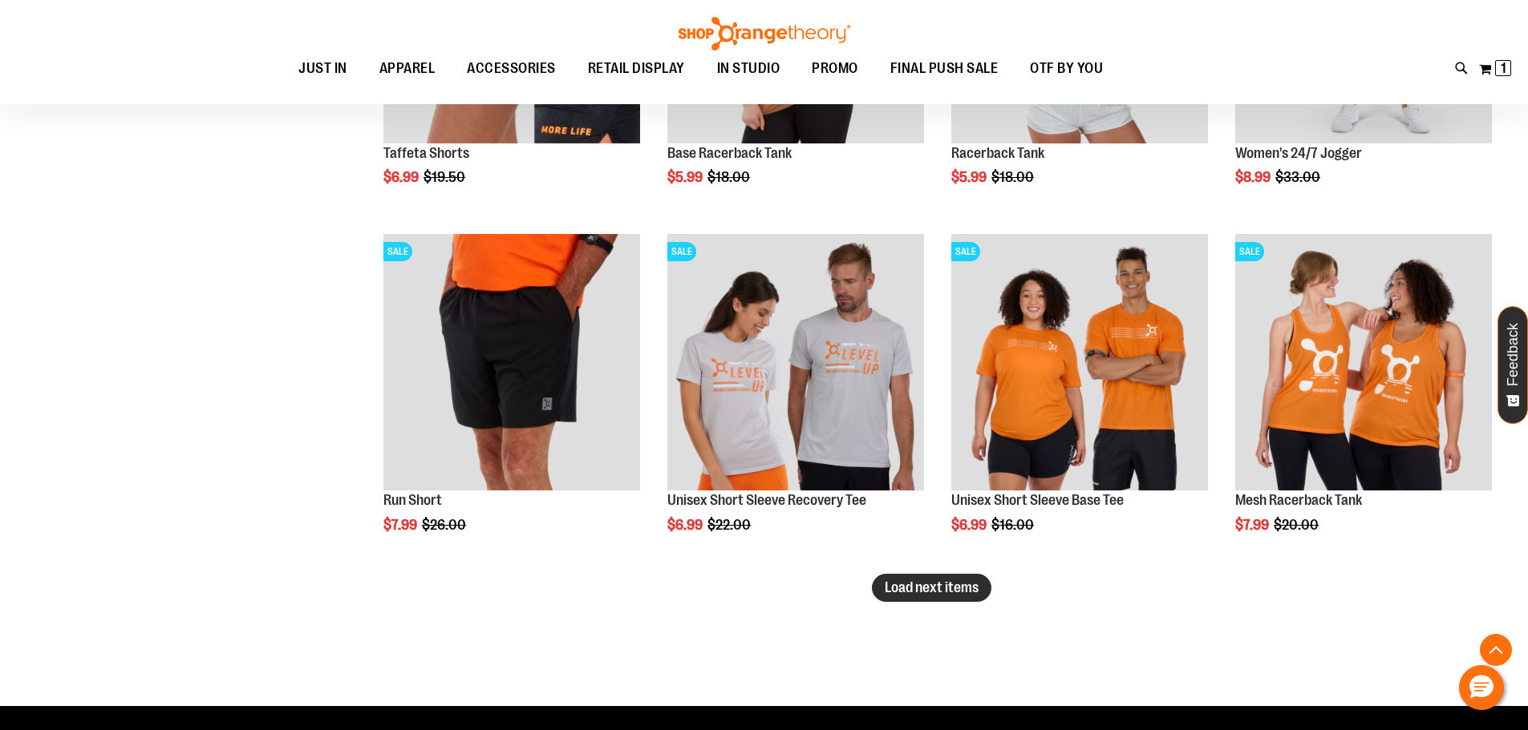
click at [942, 585] on span "Load next items" at bounding box center [931, 588] width 94 height 16
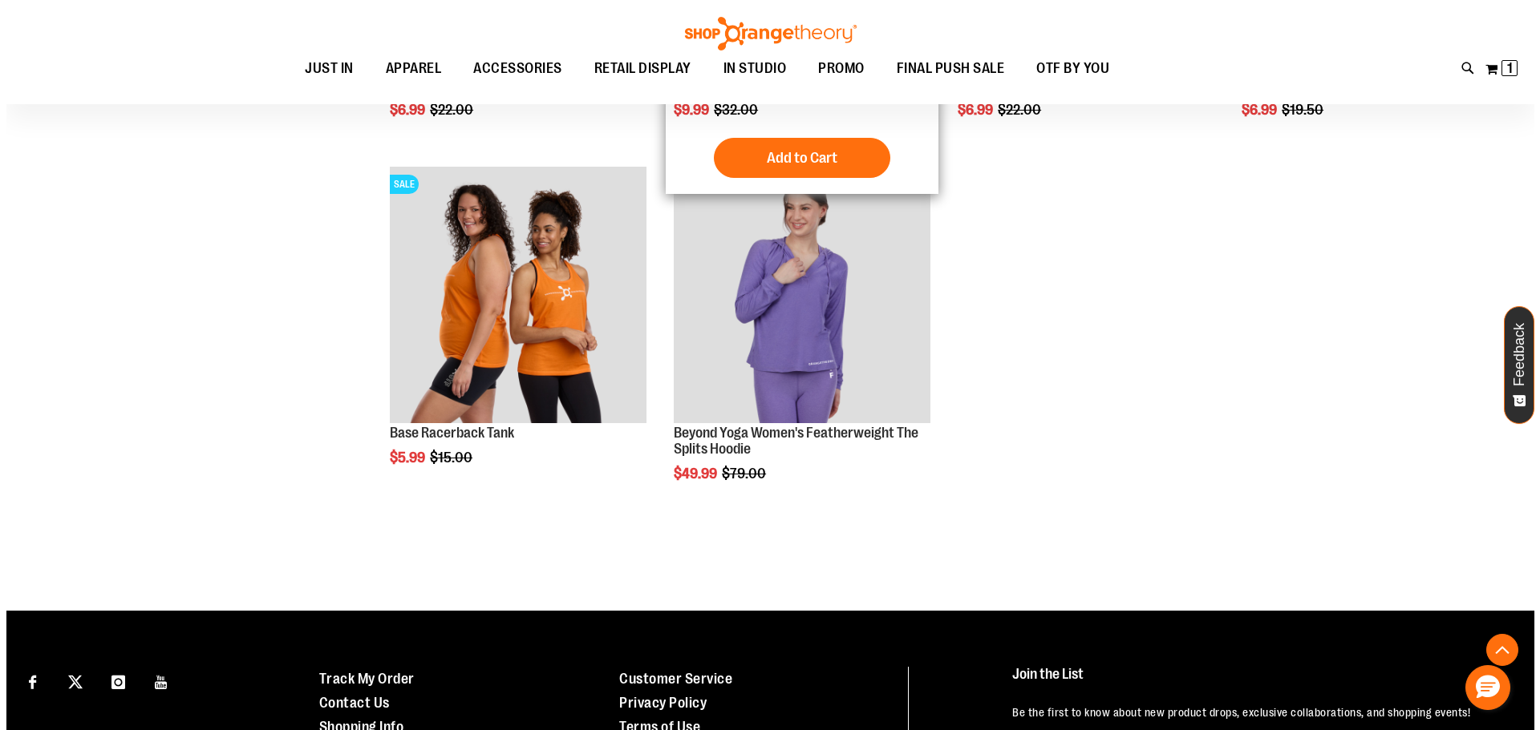
scroll to position [6083, 0]
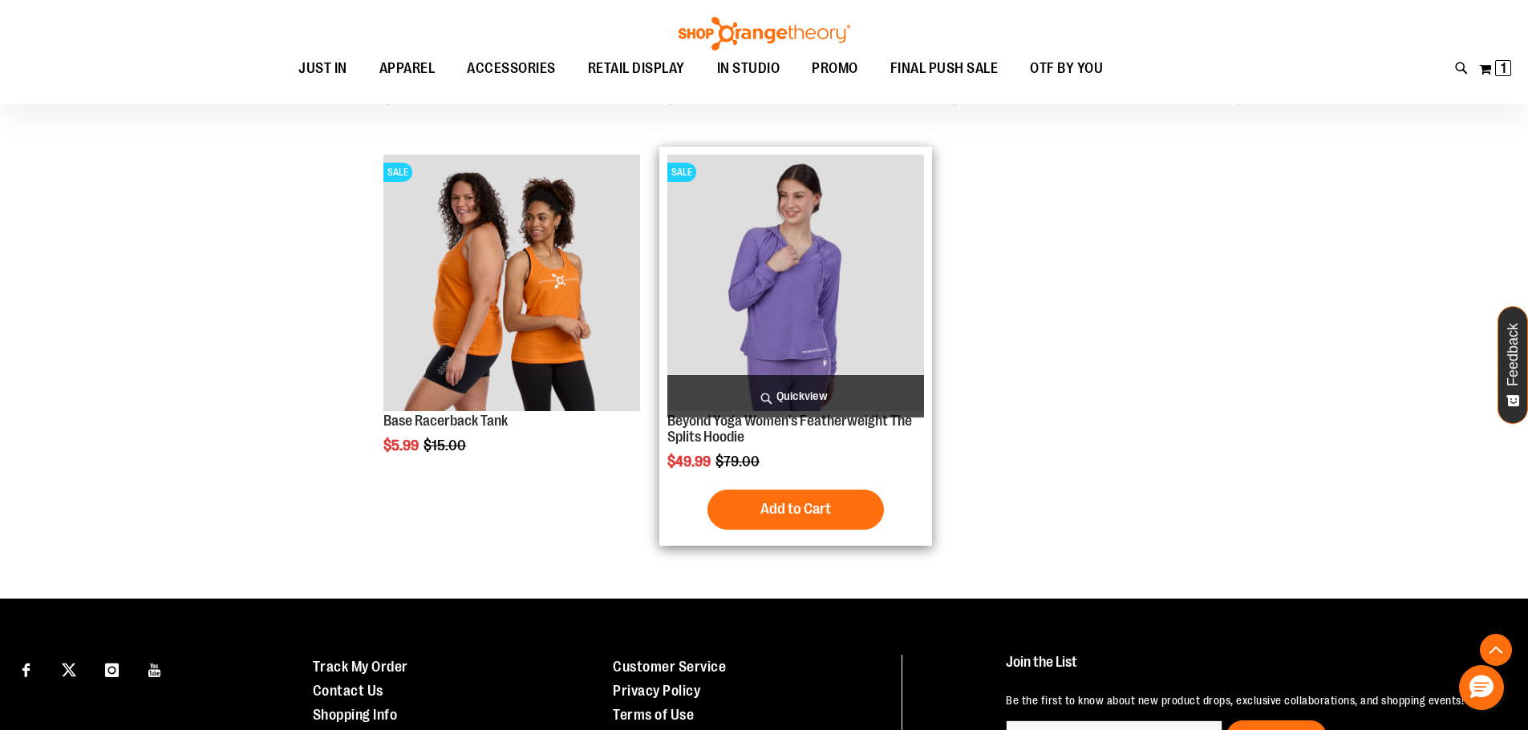
click at [811, 393] on span "Quickview" at bounding box center [795, 396] width 257 height 42
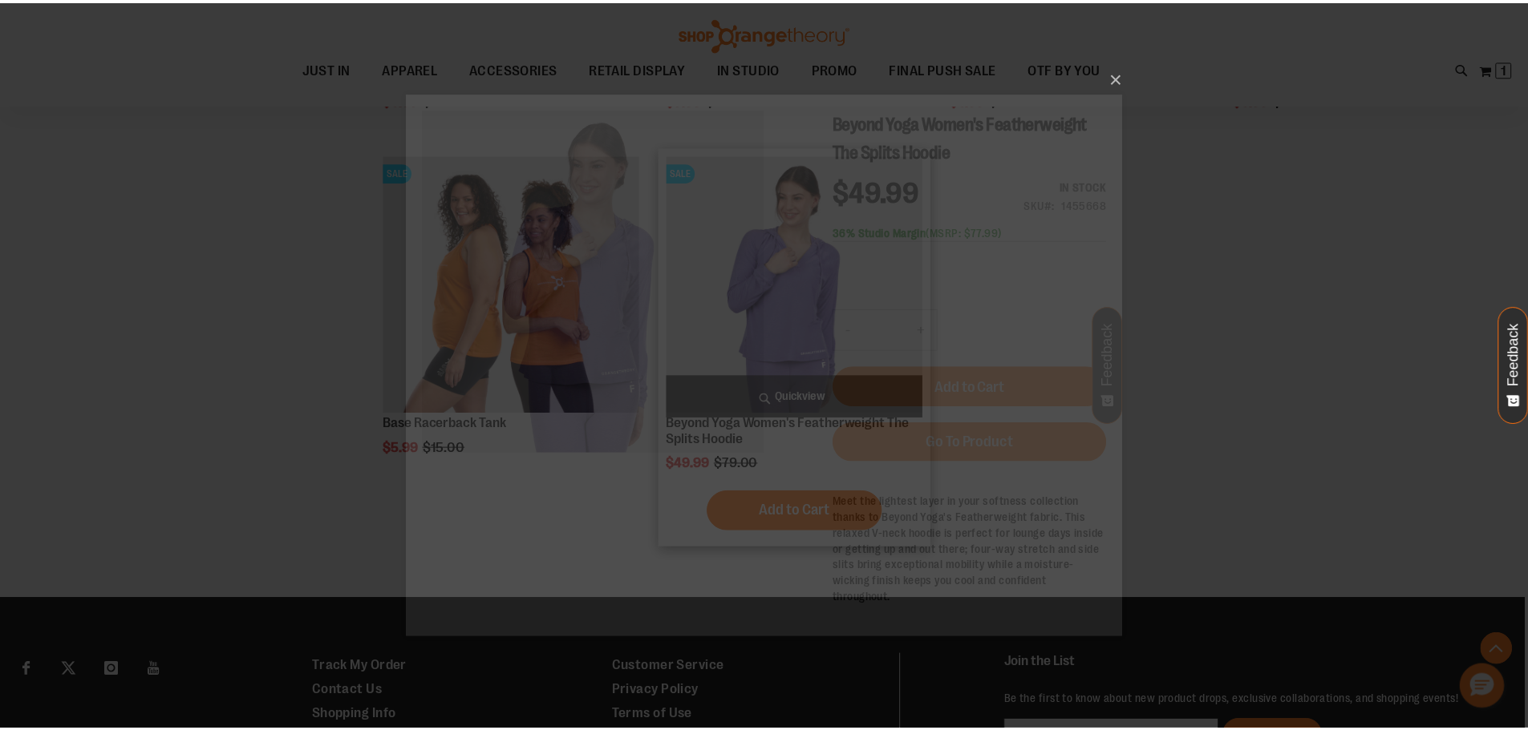
scroll to position [0, 0]
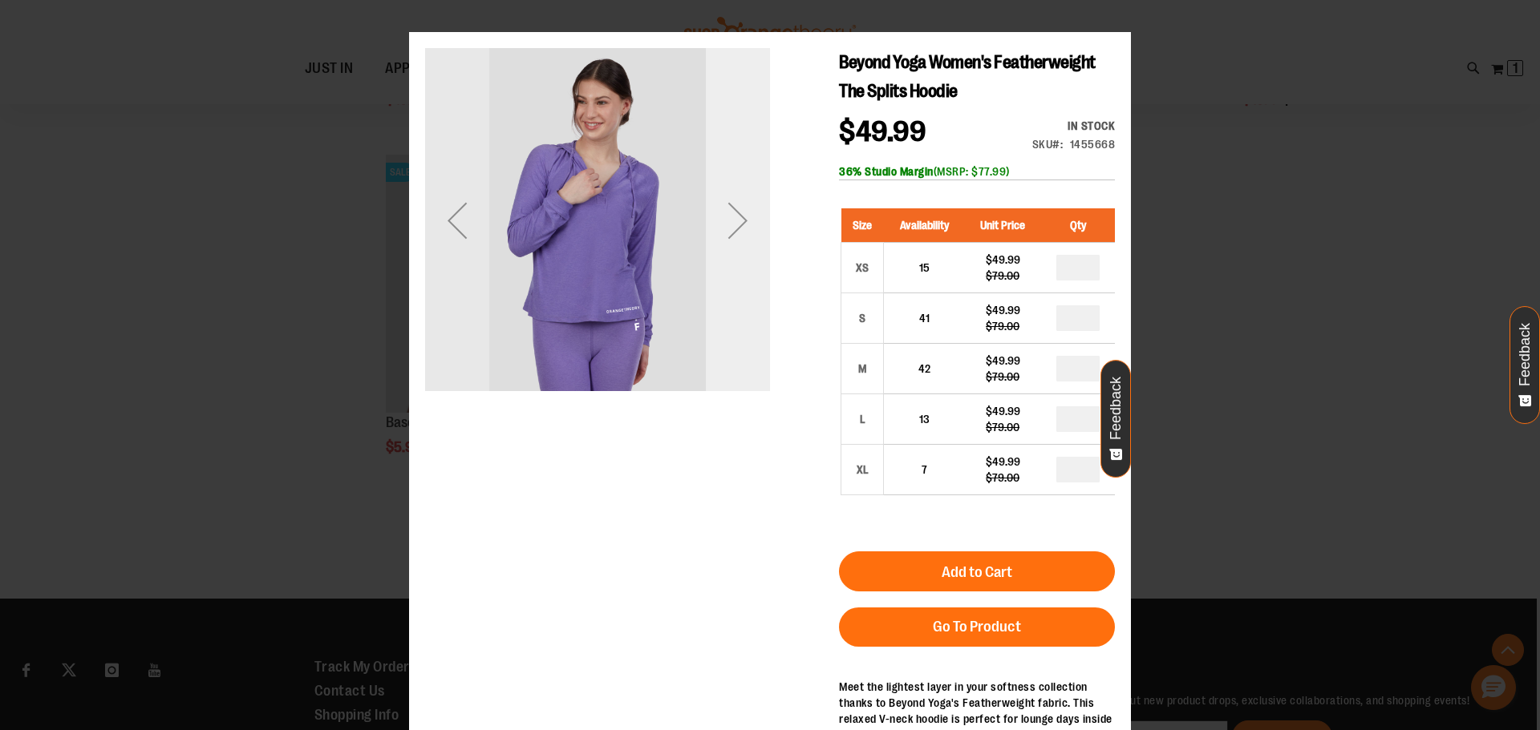
click at [725, 267] on div "Next" at bounding box center [738, 220] width 64 height 345
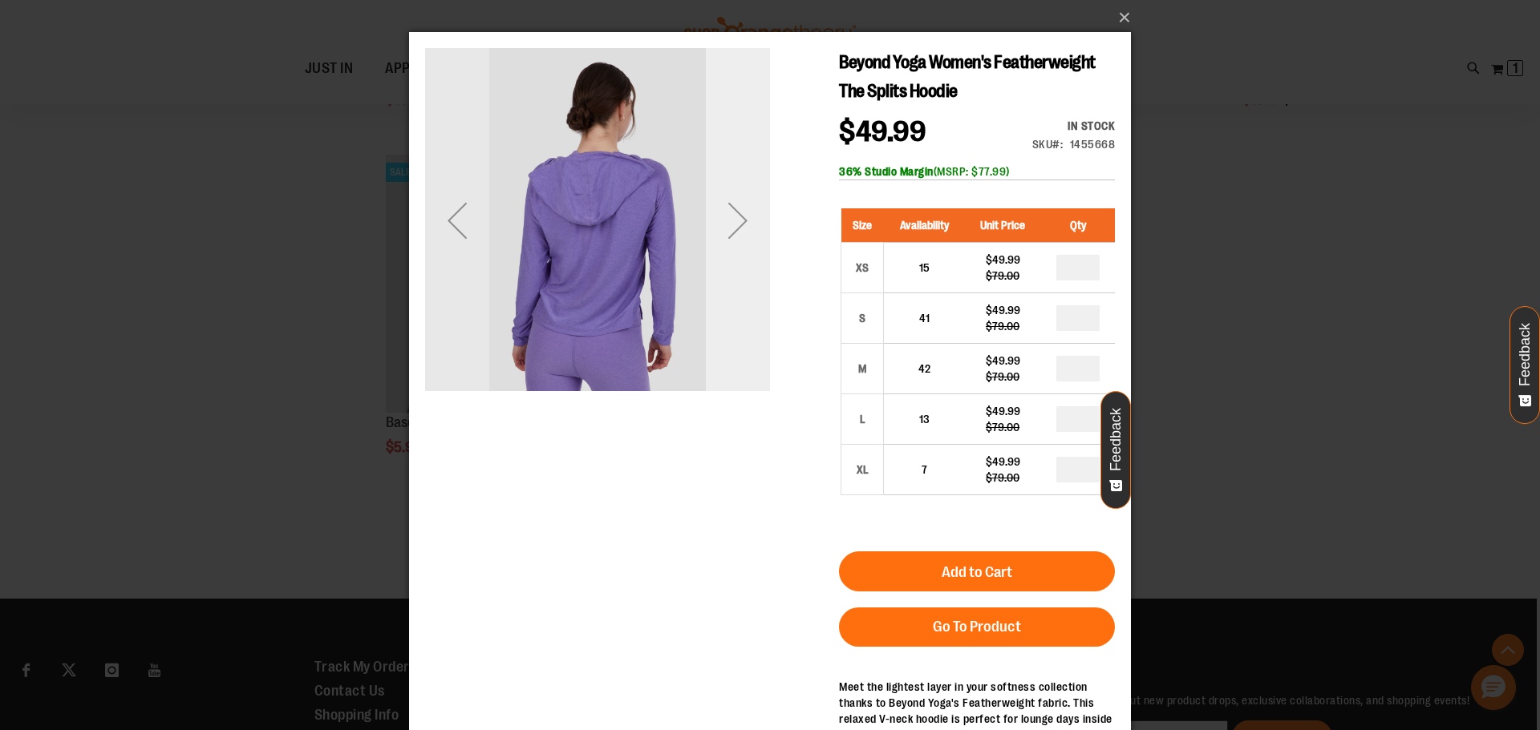
click at [725, 267] on div "Next" at bounding box center [738, 220] width 64 height 345
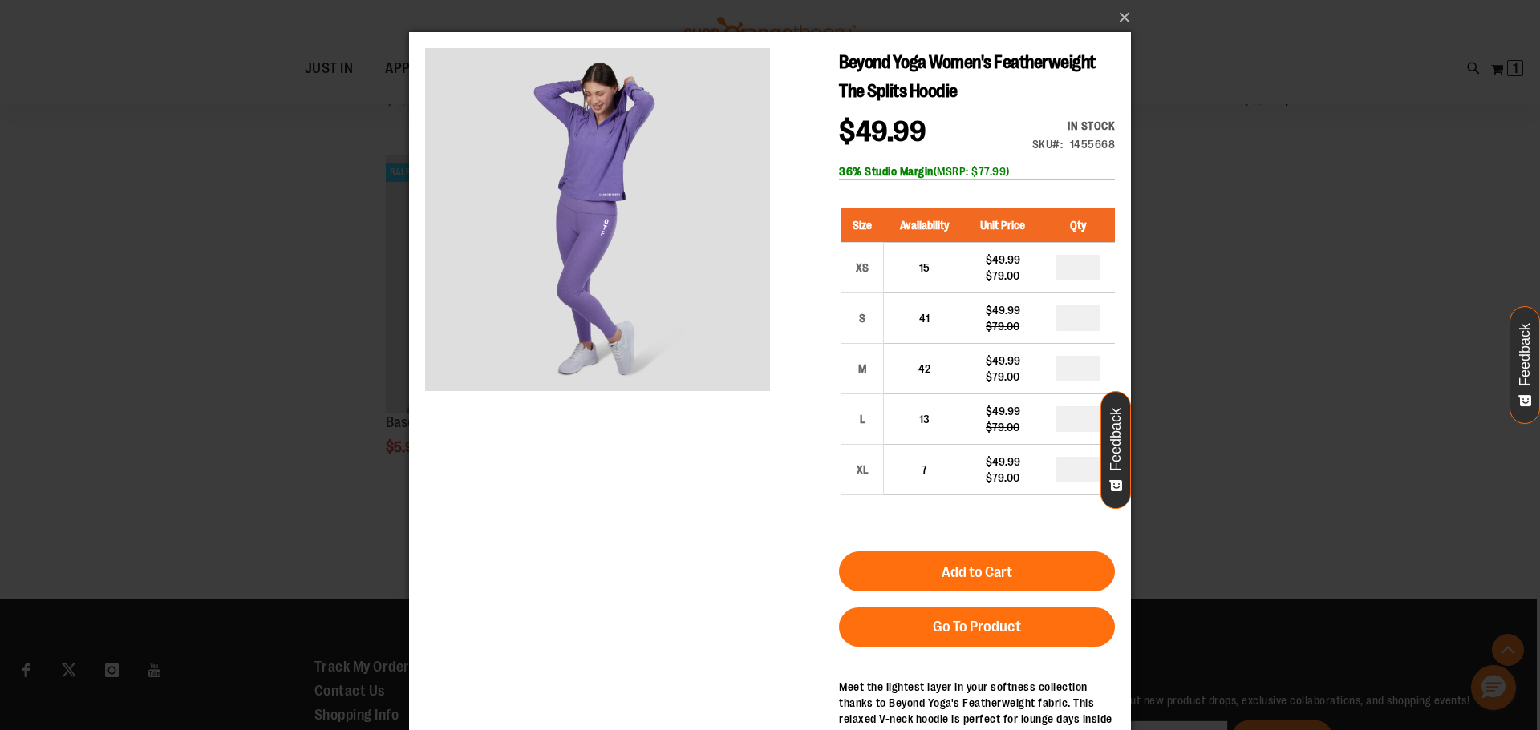
click at [1313, 254] on div "×" at bounding box center [770, 365] width 1540 height 730
